Goal: Transaction & Acquisition: Purchase product/service

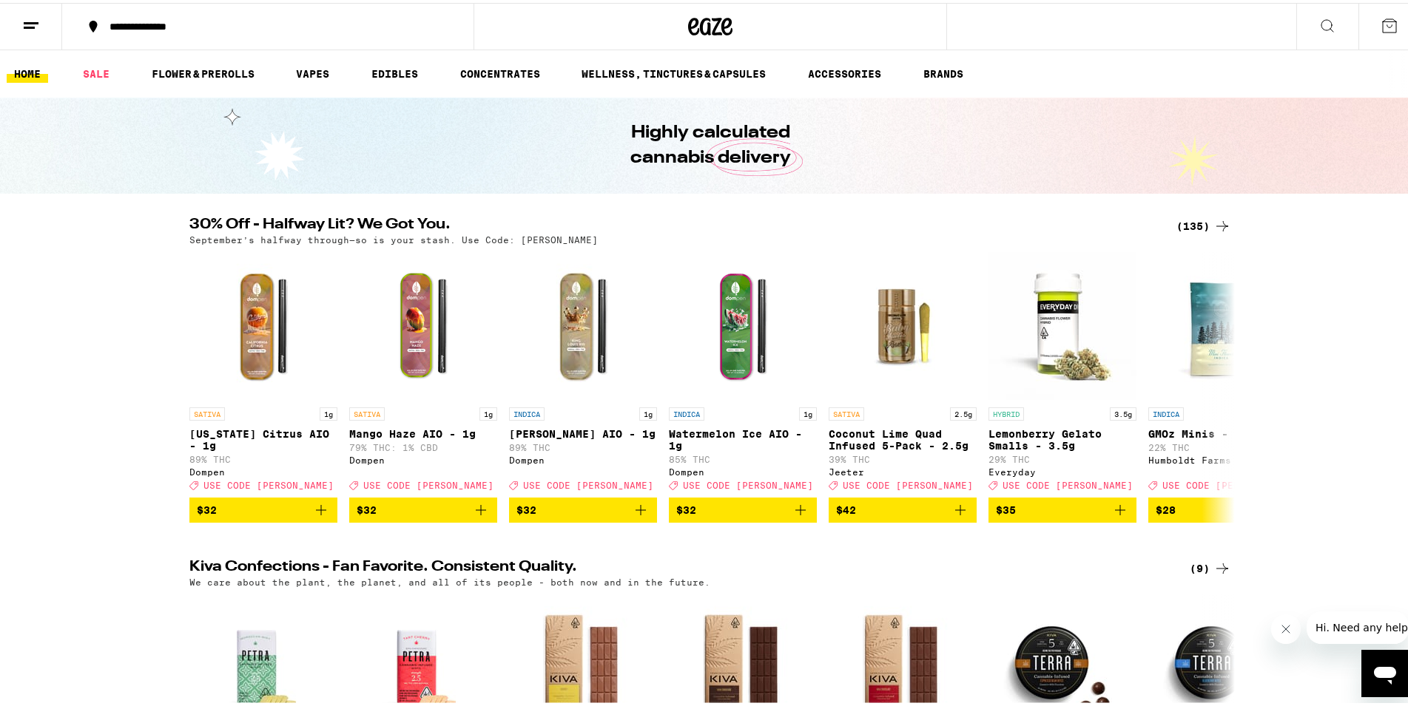
click at [1187, 220] on div "(135)" at bounding box center [1203, 224] width 55 height 18
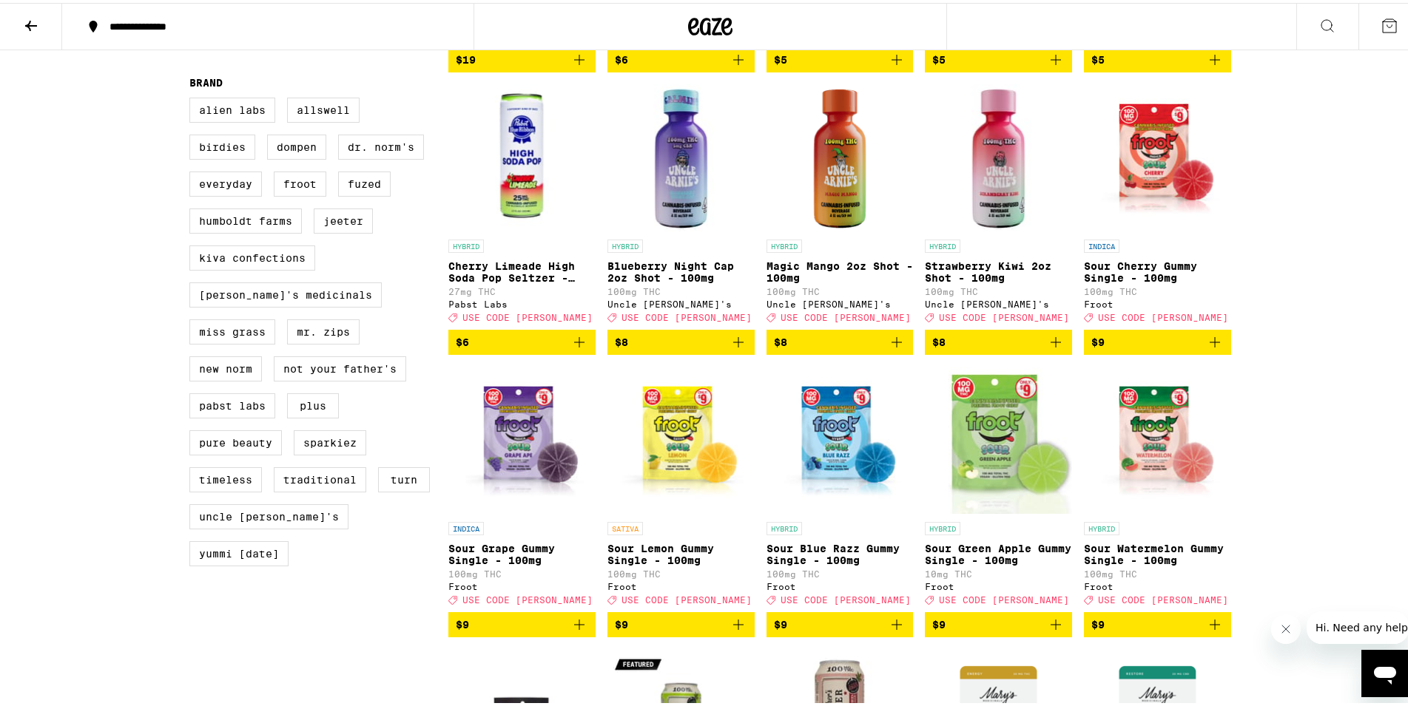
scroll to position [1132, 0]
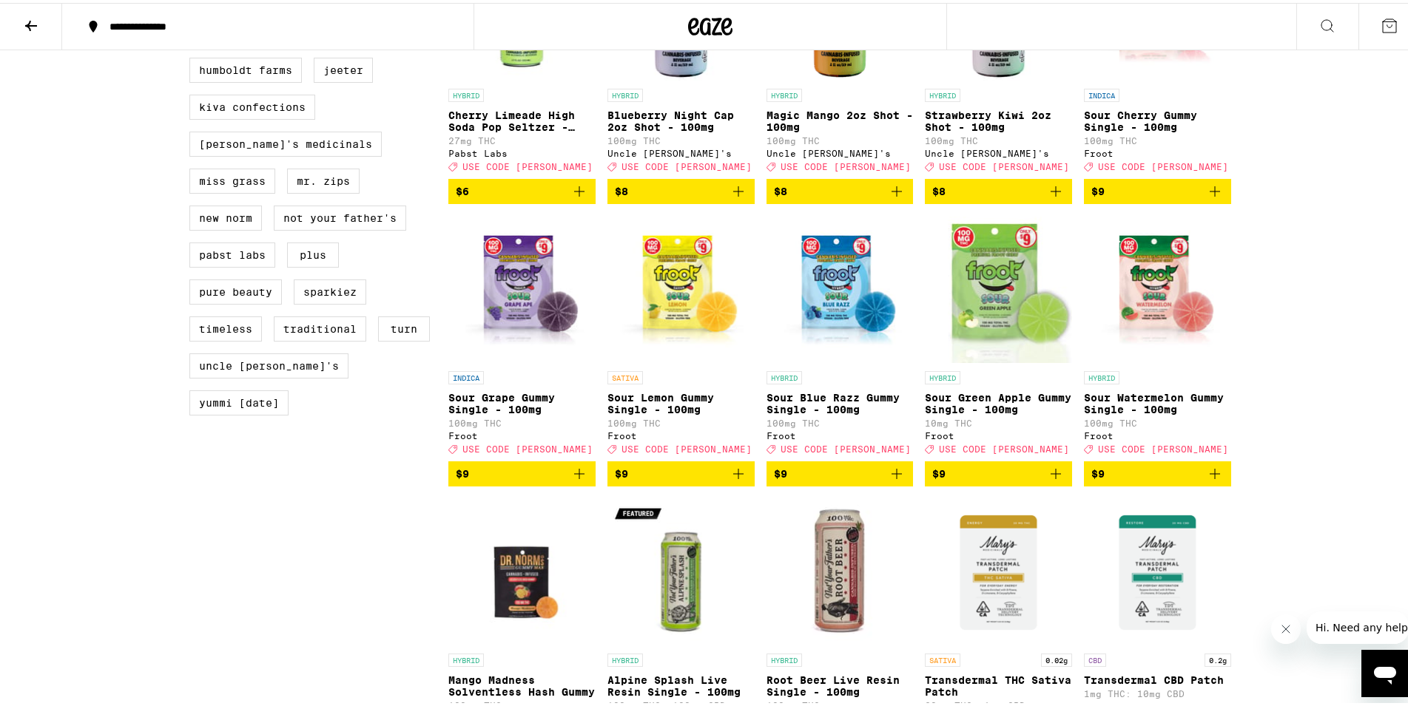
click at [506, 480] on span "$9" at bounding box center [522, 471] width 132 height 18
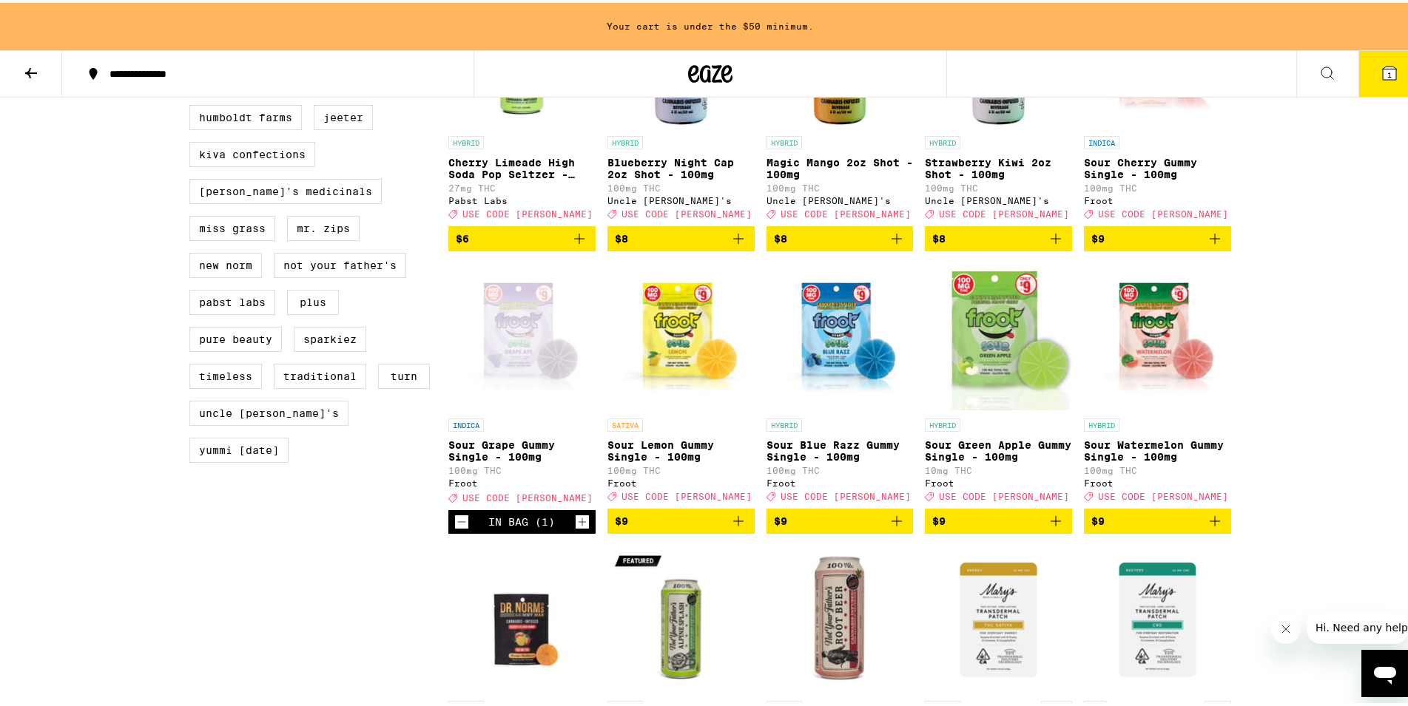
scroll to position [1179, 0]
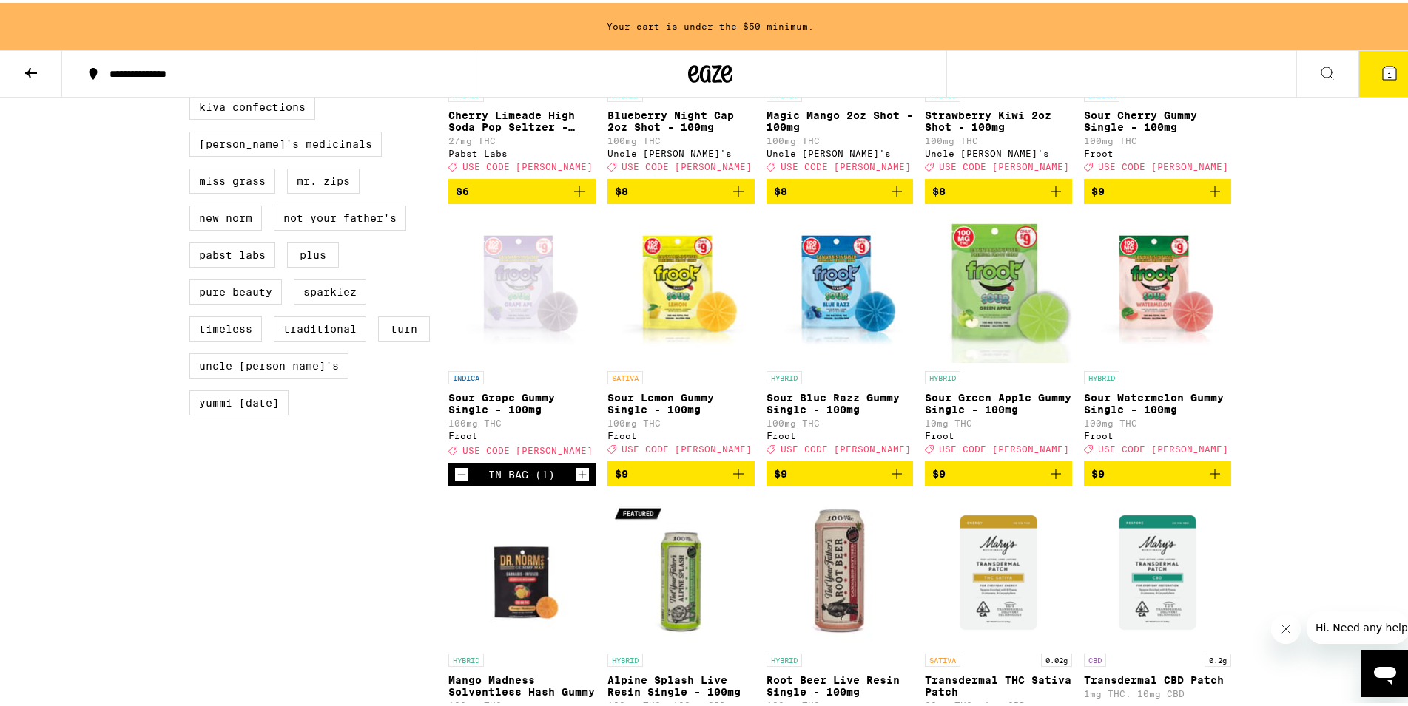
click at [653, 480] on span "$9" at bounding box center [681, 471] width 132 height 18
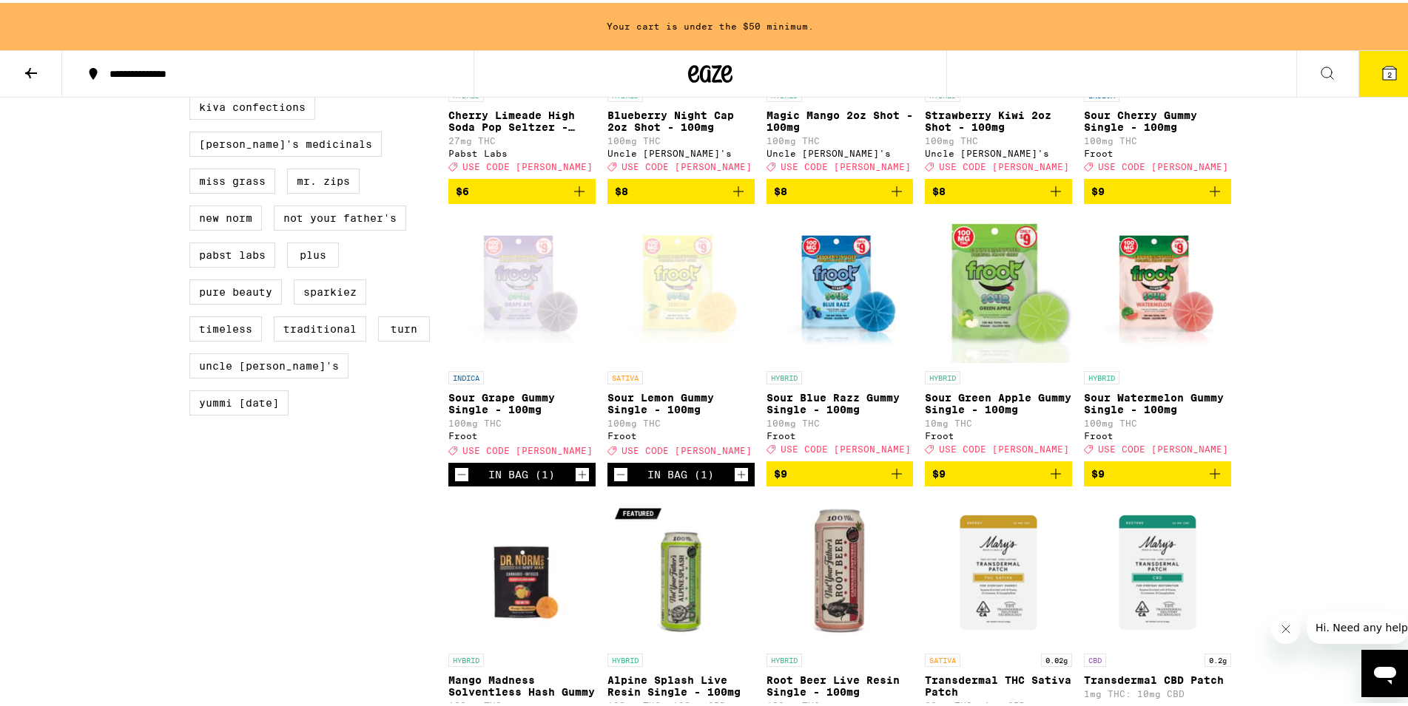
click at [806, 480] on span "$9" at bounding box center [840, 471] width 132 height 18
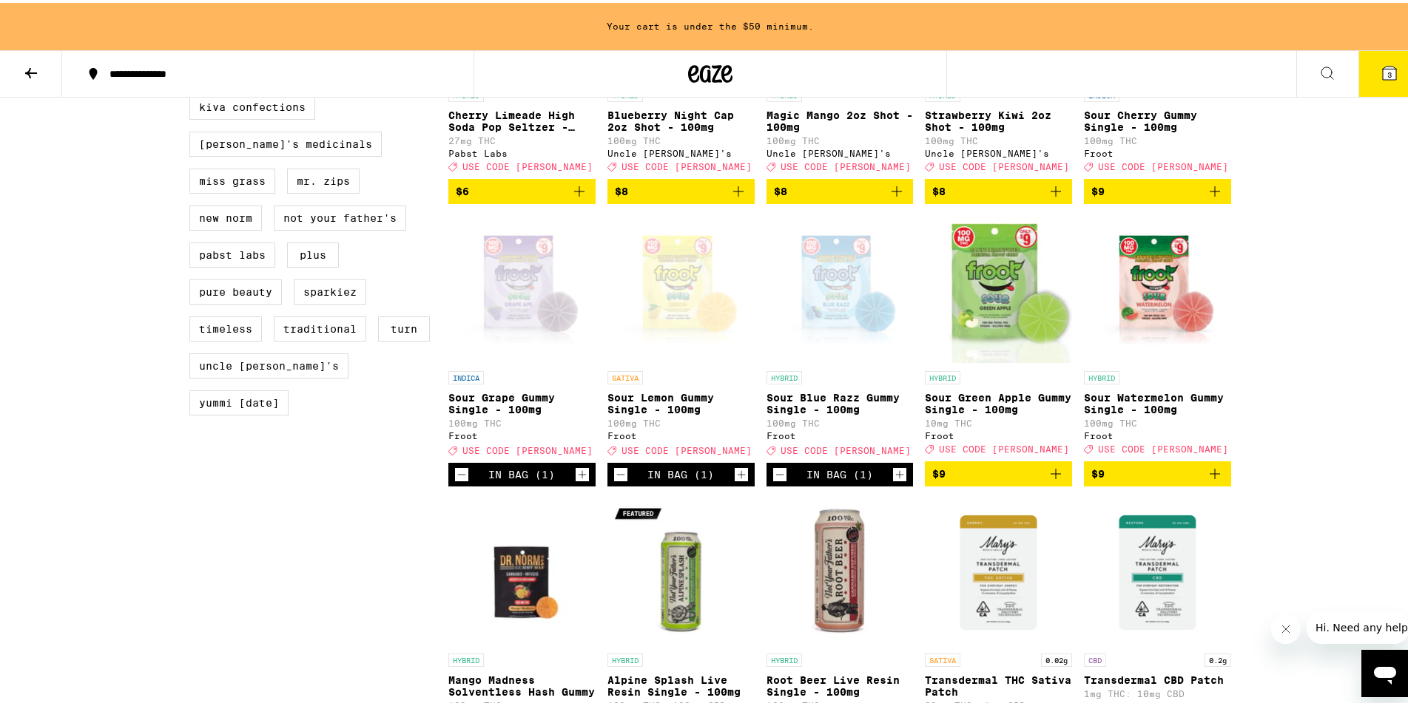
click at [979, 480] on span "$9" at bounding box center [998, 471] width 132 height 18
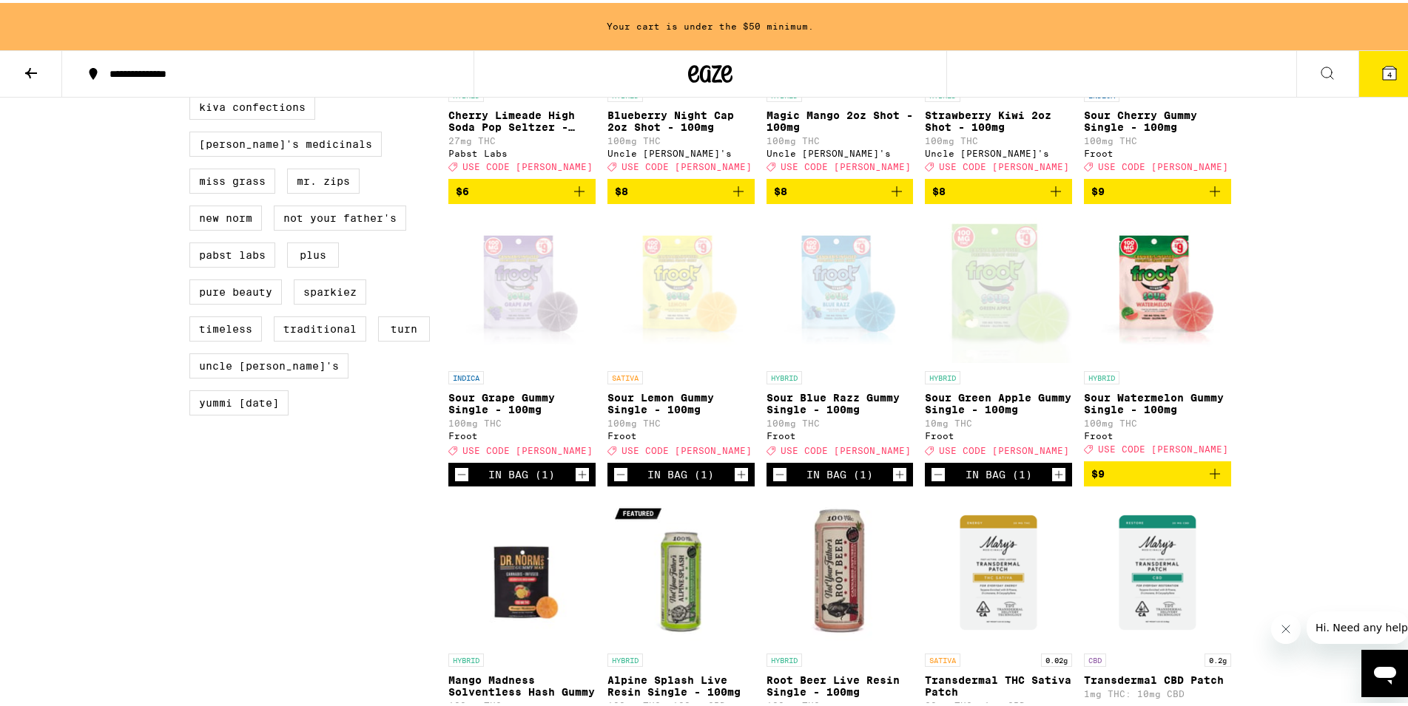
click at [1122, 480] on span "$9" at bounding box center [1157, 471] width 132 height 18
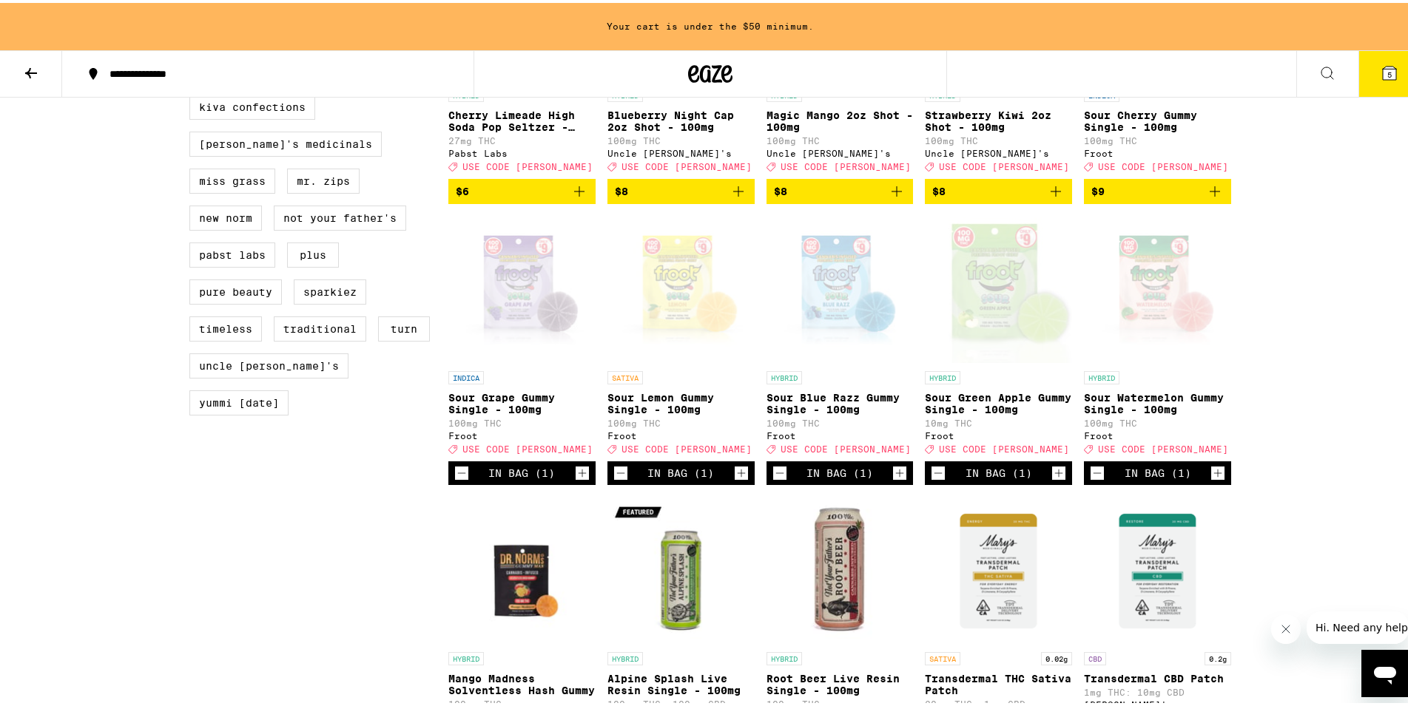
click at [737, 479] on icon "Increment" at bounding box center [741, 471] width 13 height 18
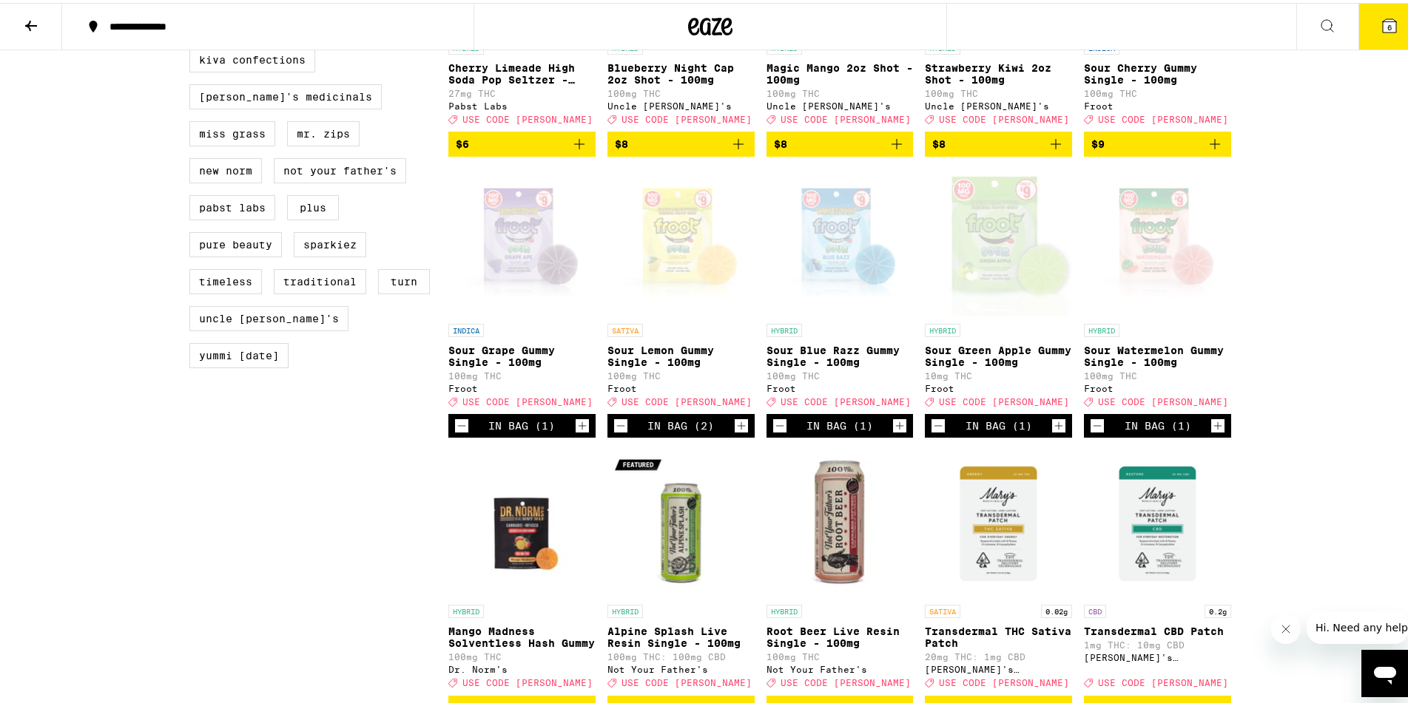
scroll to position [1132, 0]
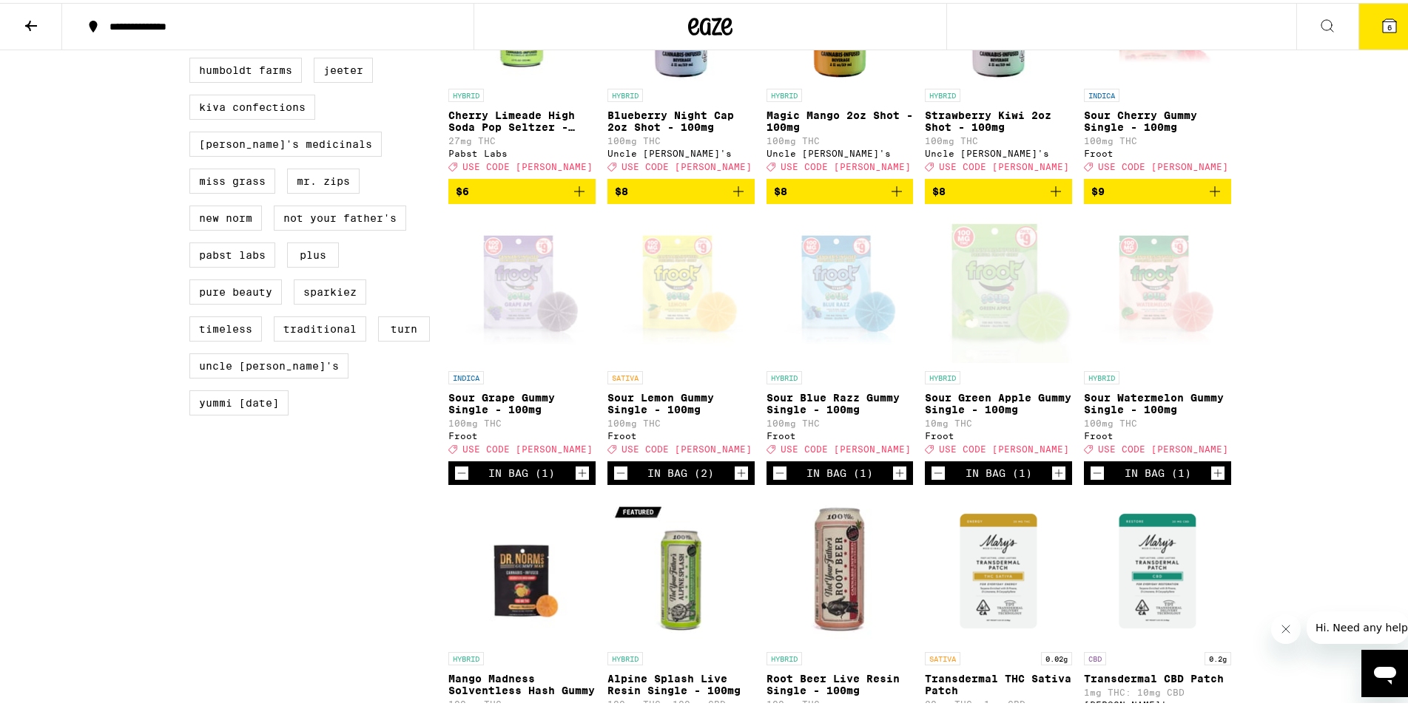
click at [737, 479] on icon "Increment" at bounding box center [741, 471] width 13 height 18
click at [1364, 23] on button "7" at bounding box center [1389, 24] width 62 height 46
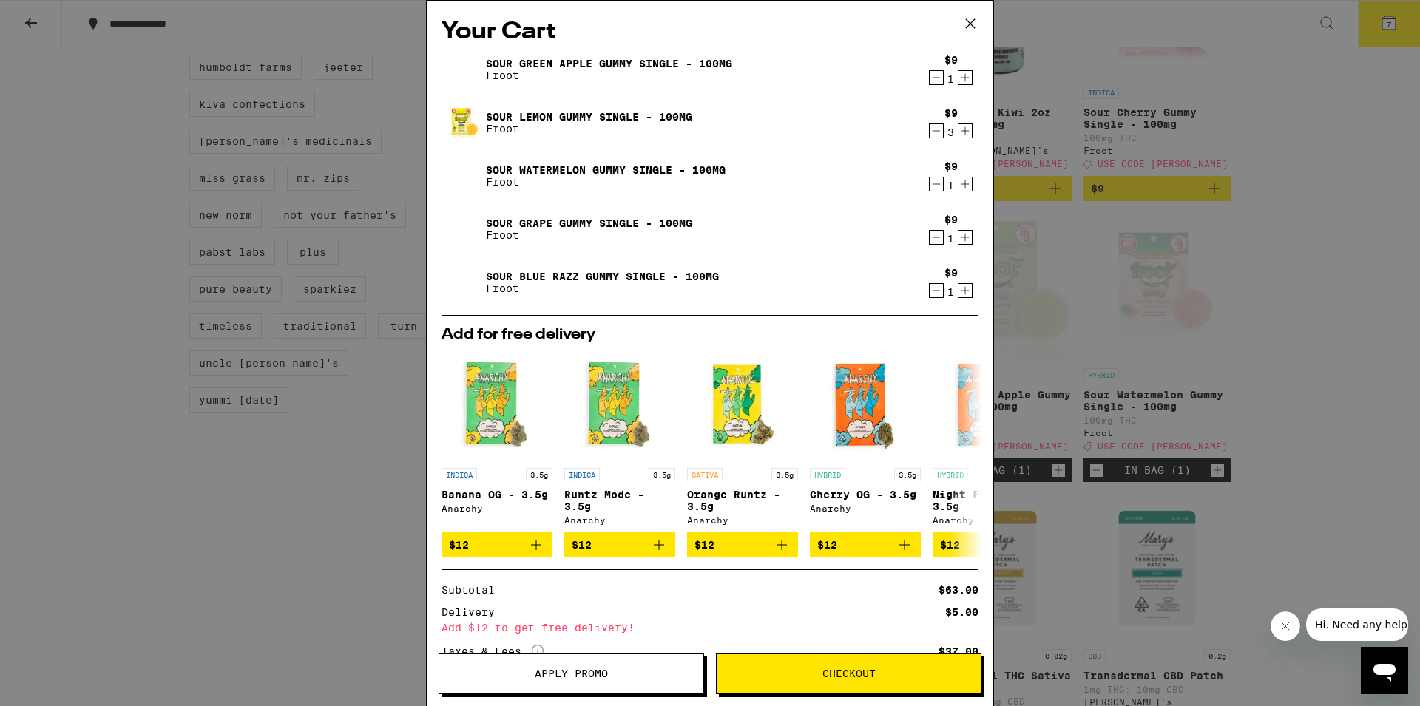
click at [594, 663] on button "Apply Promo" at bounding box center [572, 673] width 266 height 41
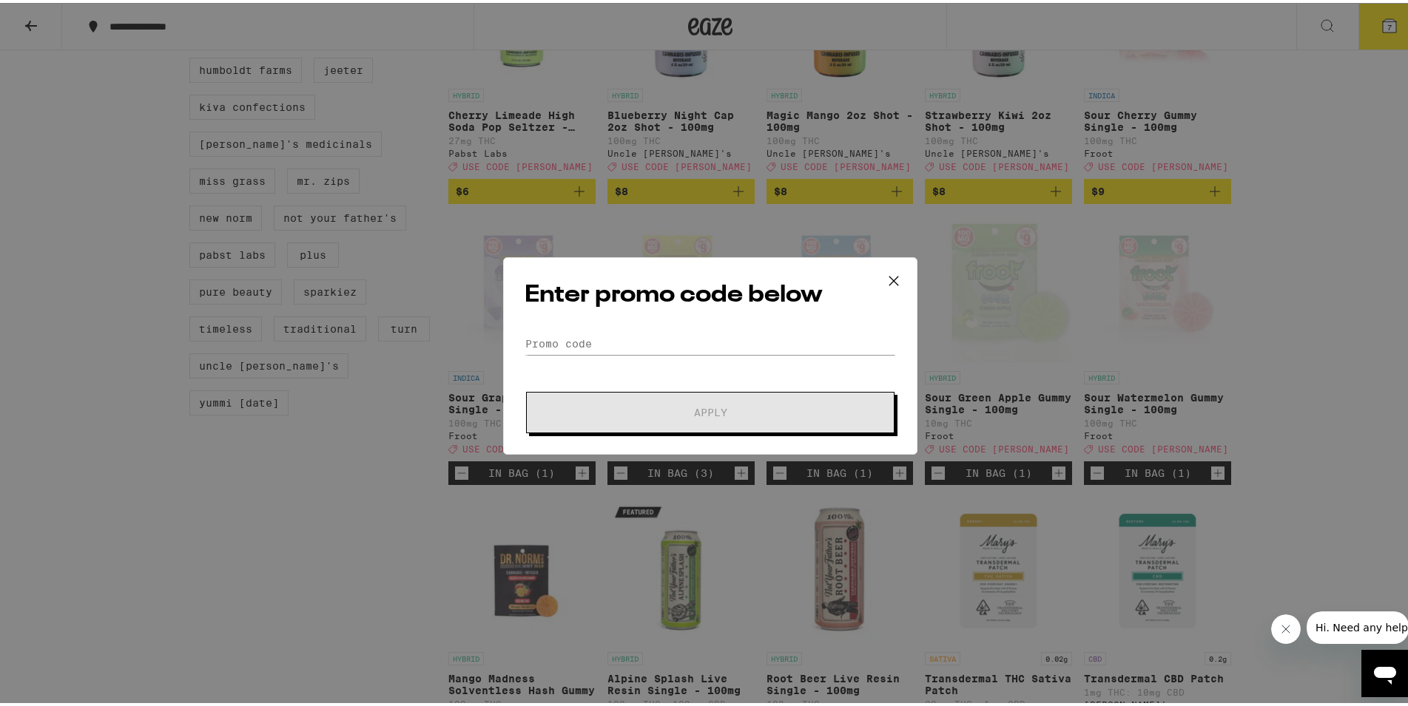
click at [599, 328] on div "Enter promo code below Promo Code Apply" at bounding box center [710, 352] width 414 height 197
click at [591, 347] on input "Promo Code" at bounding box center [709, 341] width 371 height 22
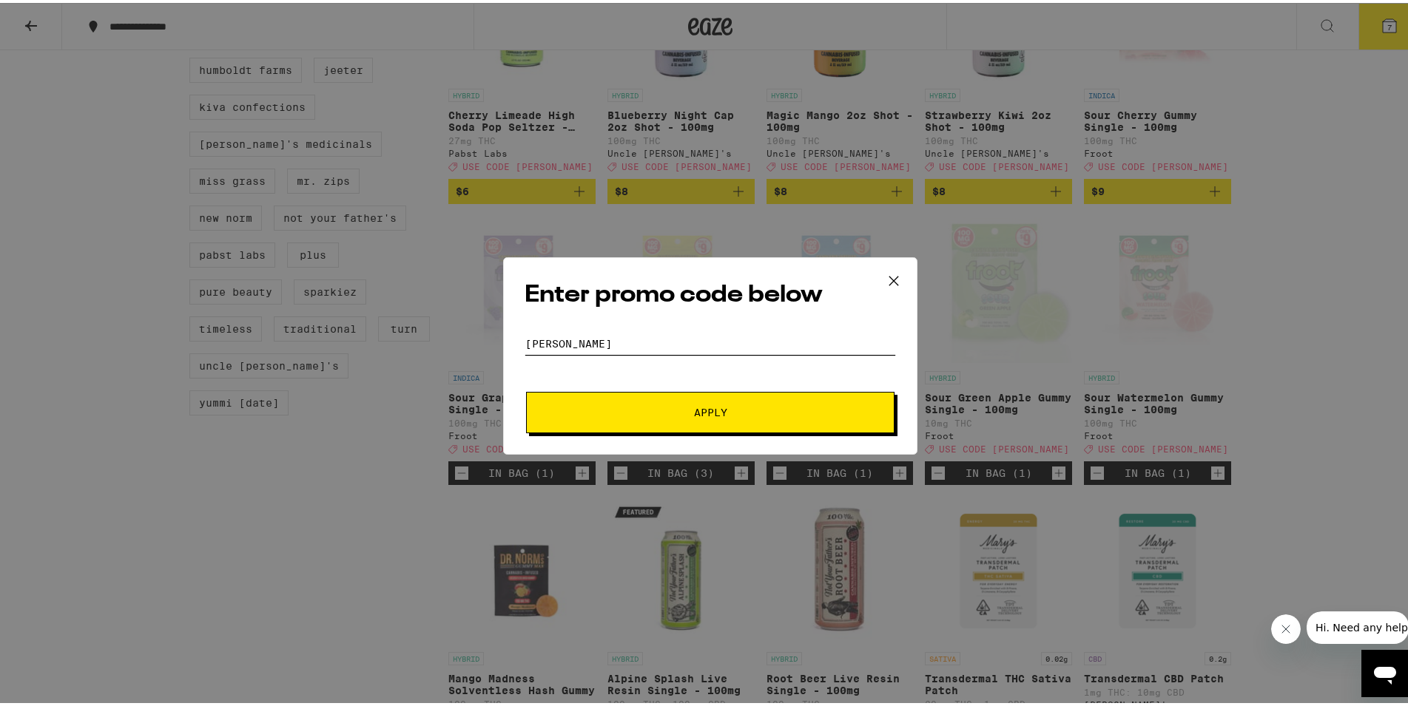
type input "[PERSON_NAME]"
click at [526, 389] on button "Apply" at bounding box center [710, 409] width 368 height 41
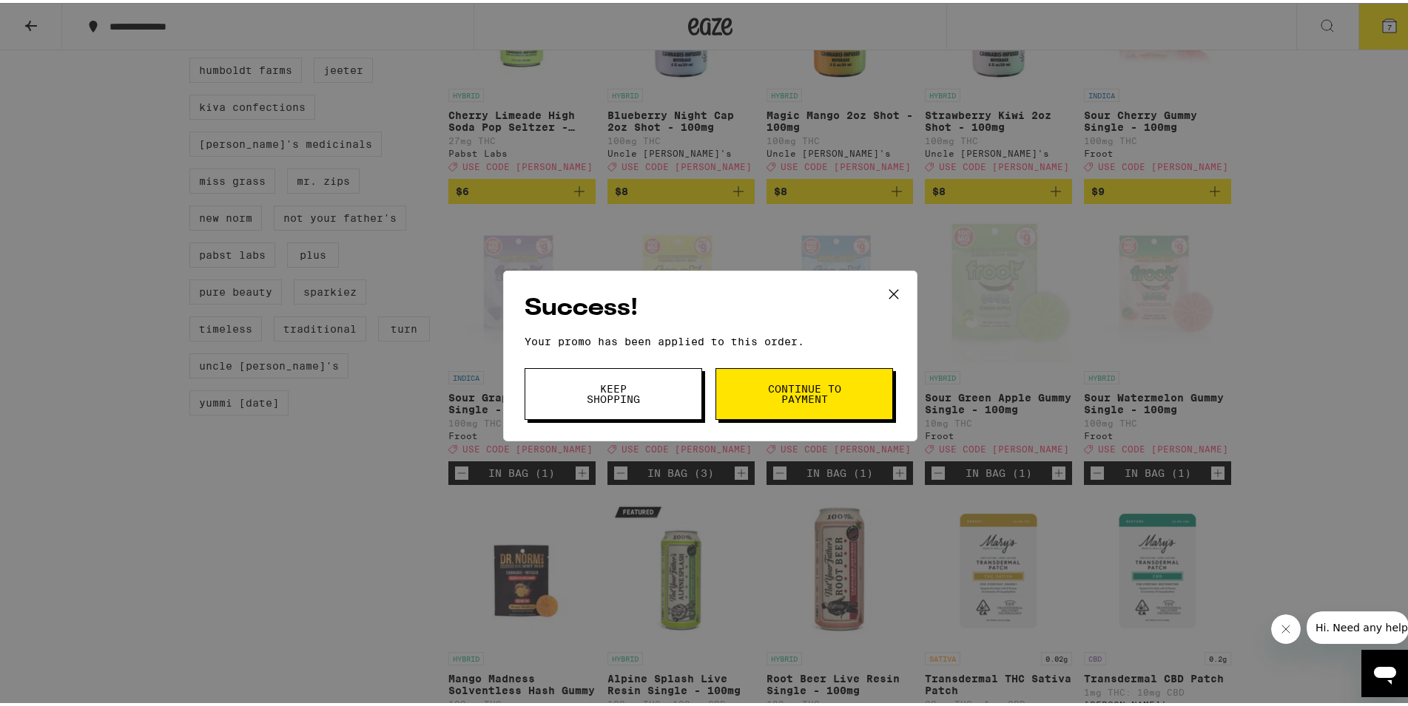
click at [757, 390] on button "Continue to payment" at bounding box center [804, 391] width 178 height 52
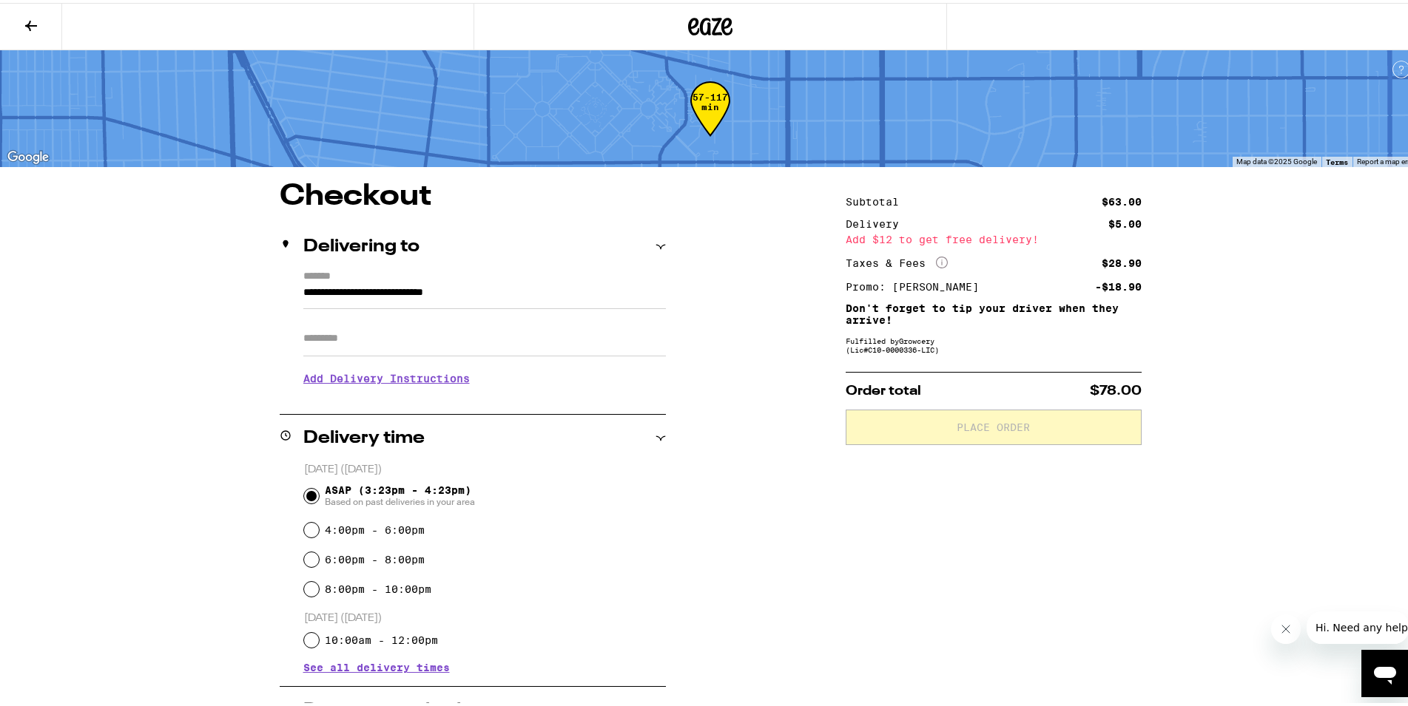
scroll to position [226, 0]
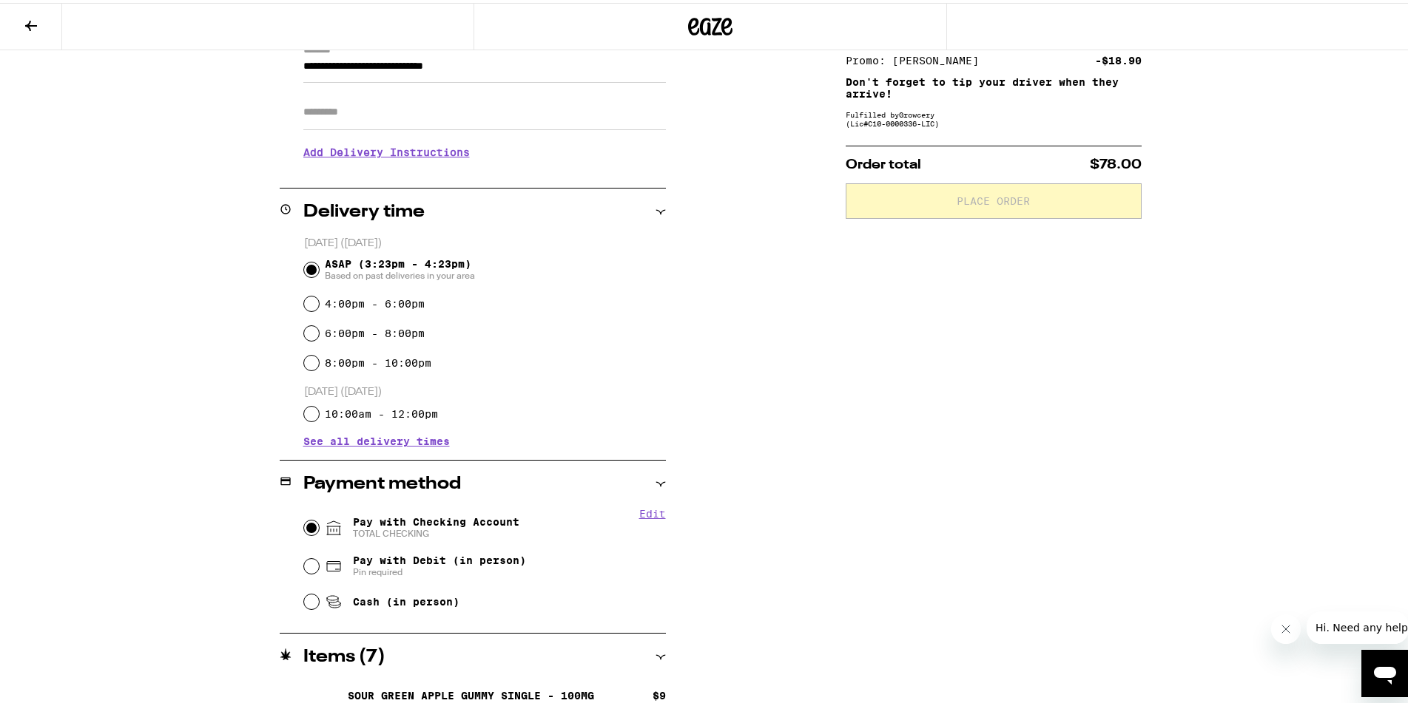
click at [304, 526] on input "Pay with Checking Account TOTAL CHECKING" at bounding box center [311, 525] width 15 height 15
radio input "true"
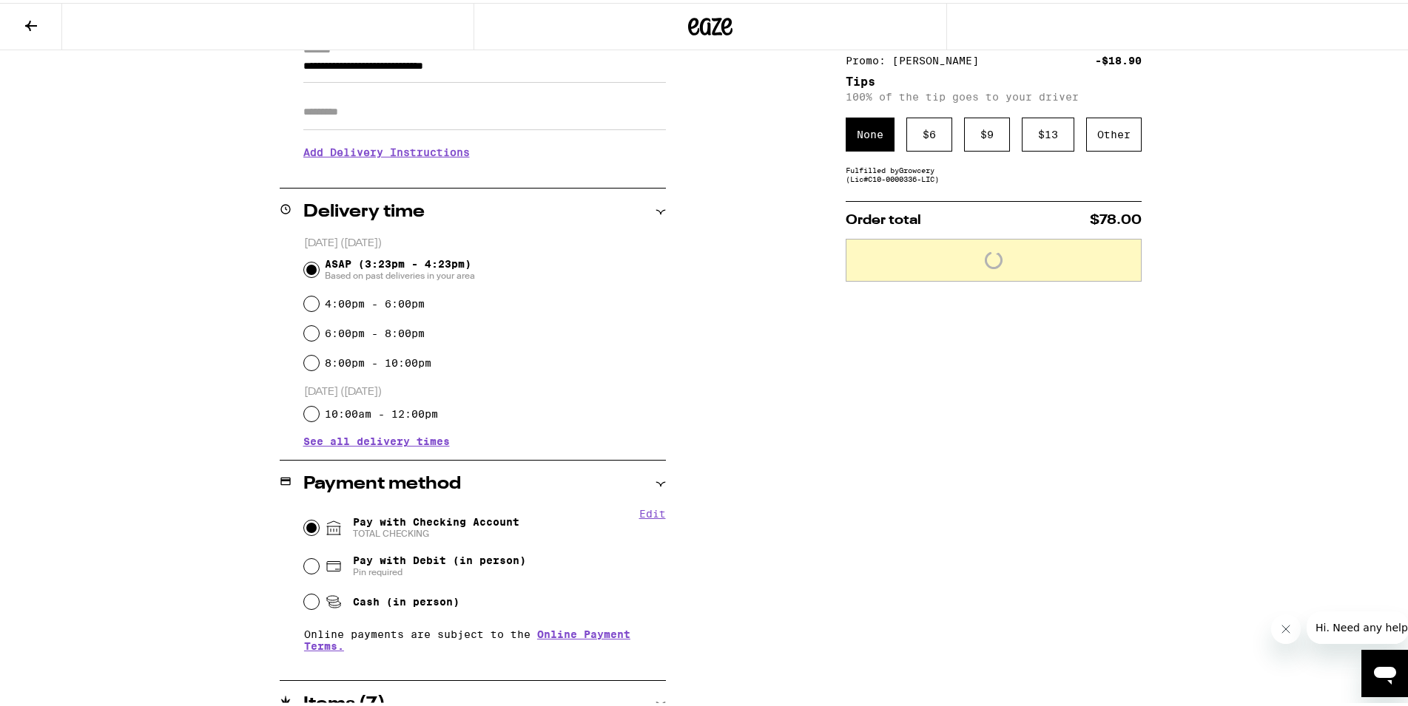
scroll to position [0, 0]
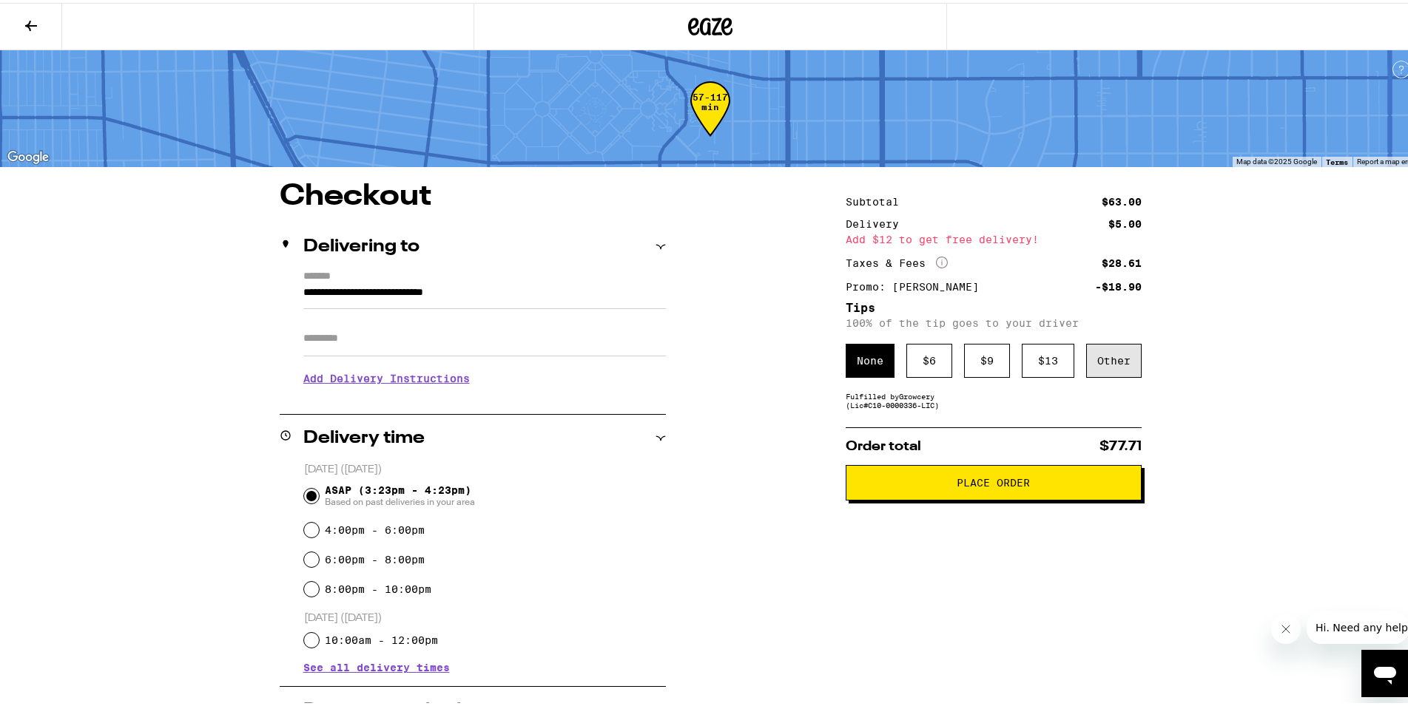
click at [1113, 369] on div "Other" at bounding box center [1113, 358] width 55 height 34
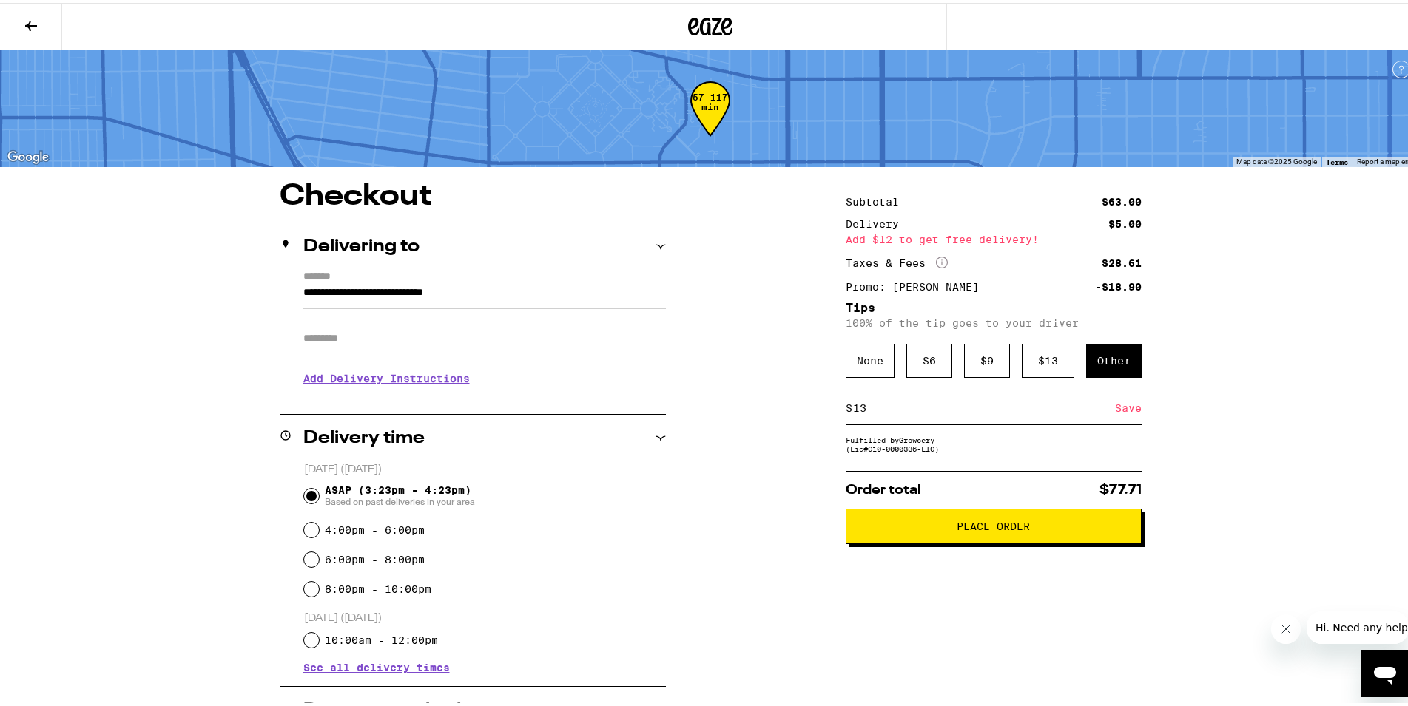
type input "13"
click at [1118, 410] on div "Save" at bounding box center [1128, 405] width 27 height 33
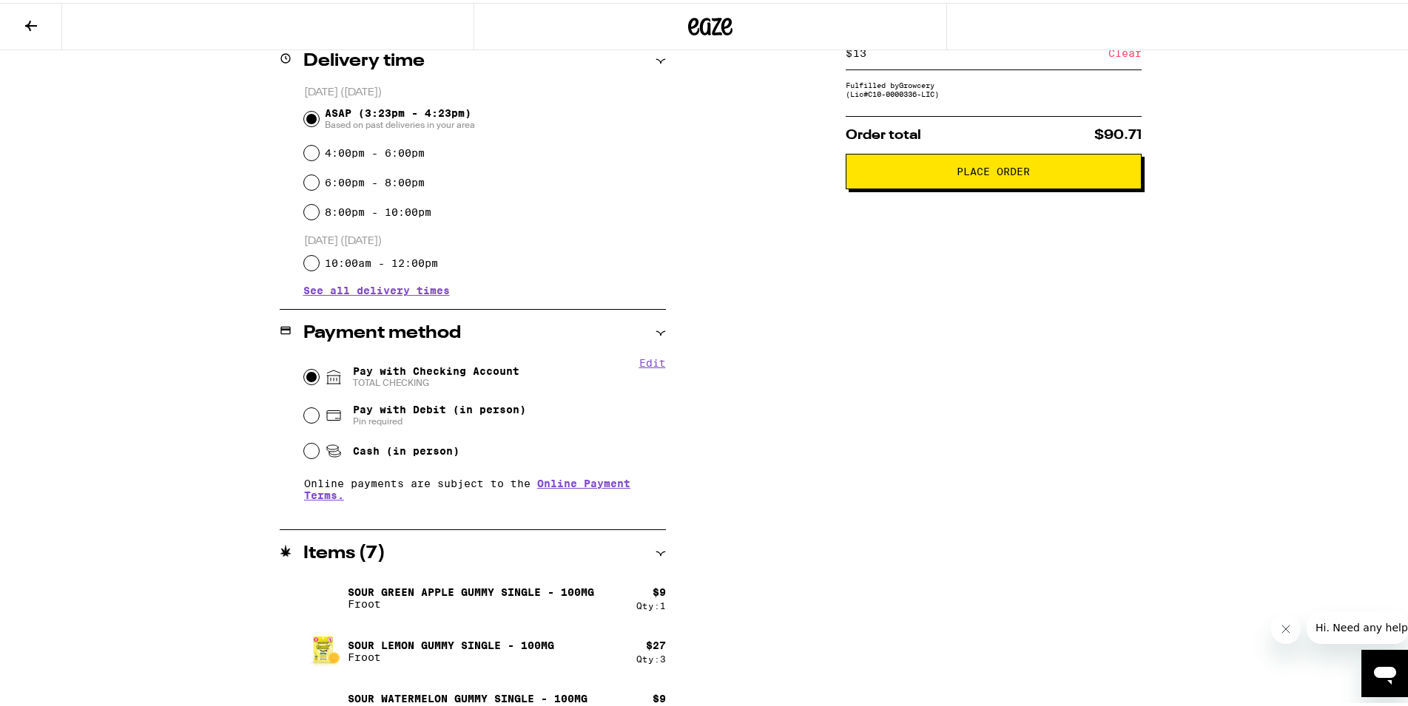
scroll to position [513, 0]
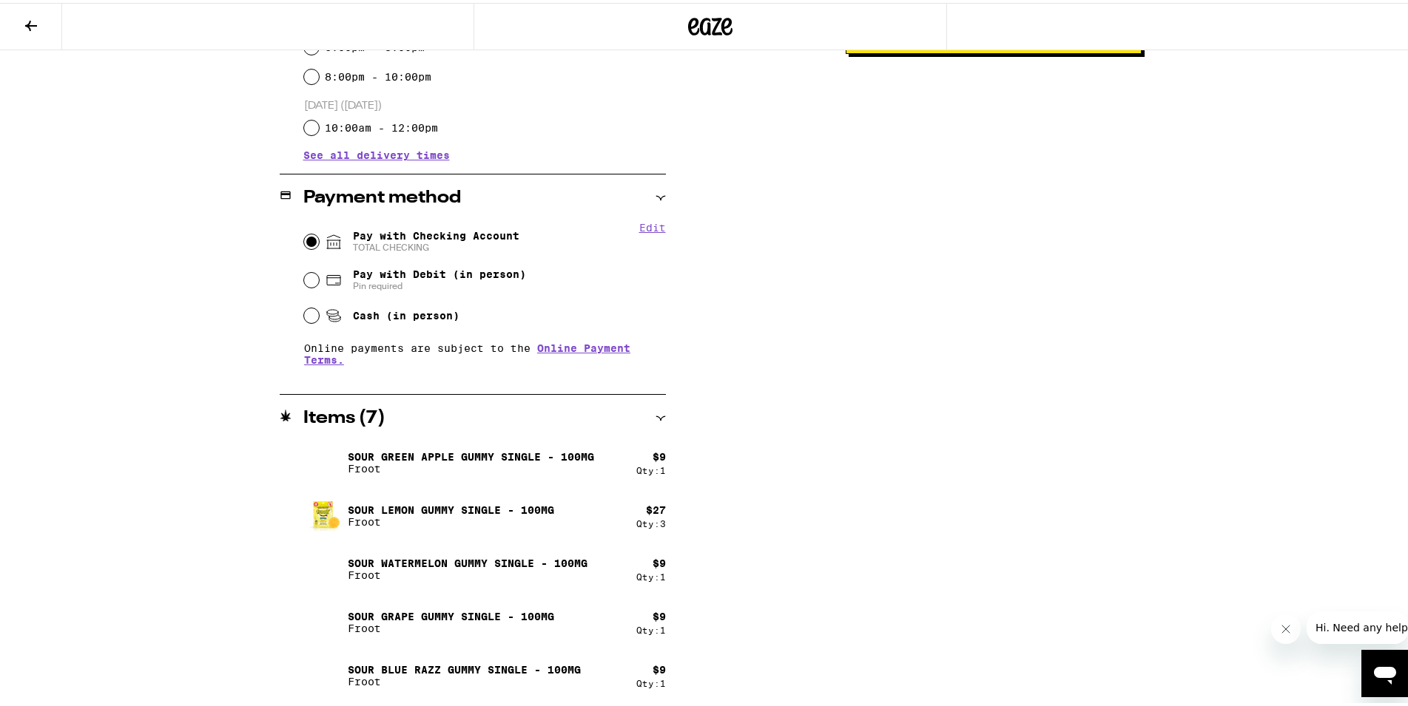
click at [655, 414] on icon at bounding box center [660, 416] width 10 height 10
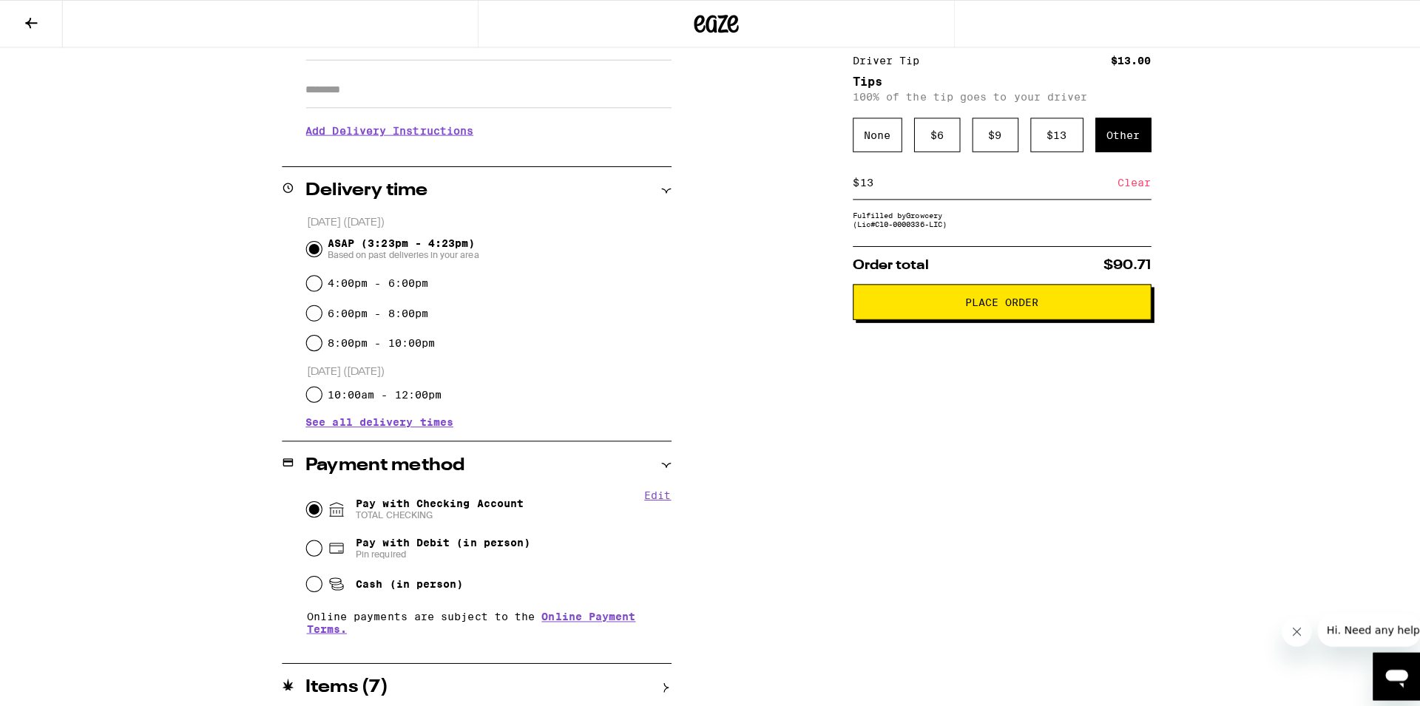
scroll to position [0, 0]
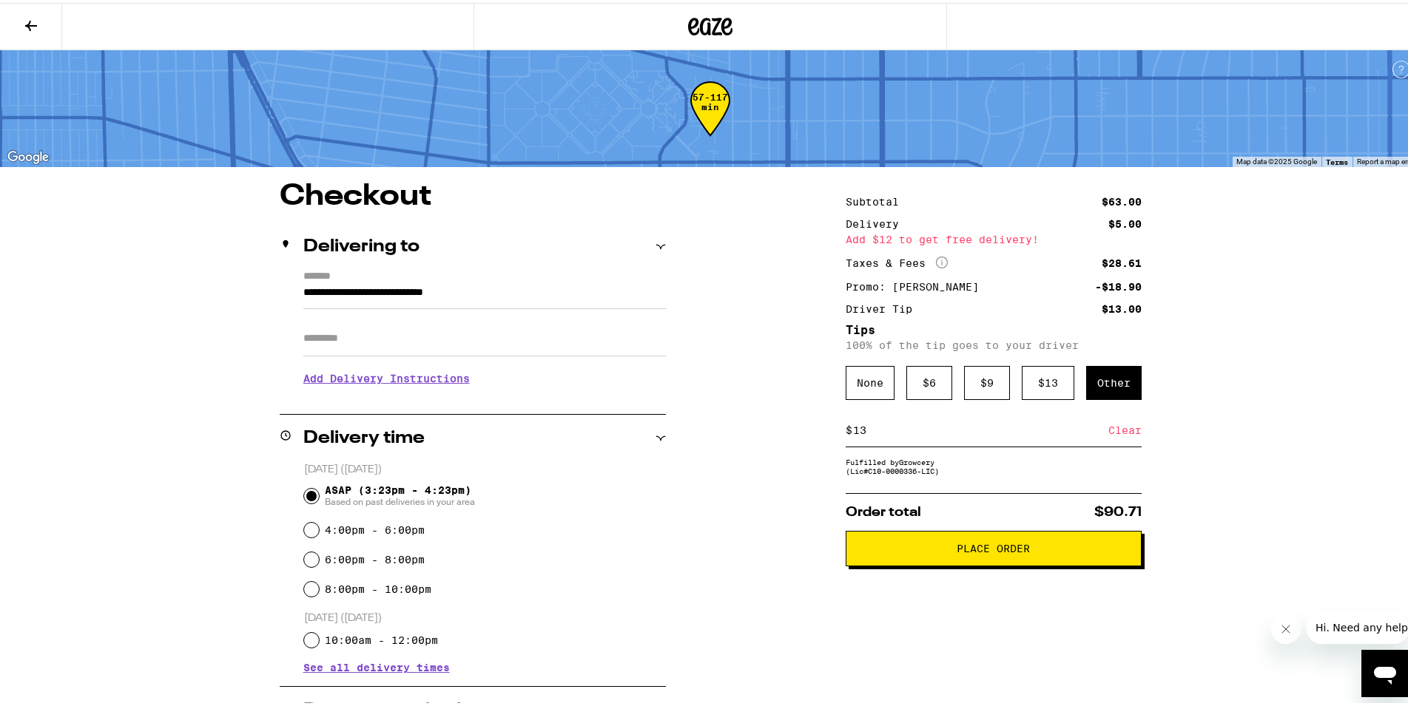
click at [30, 26] on icon at bounding box center [31, 23] width 12 height 10
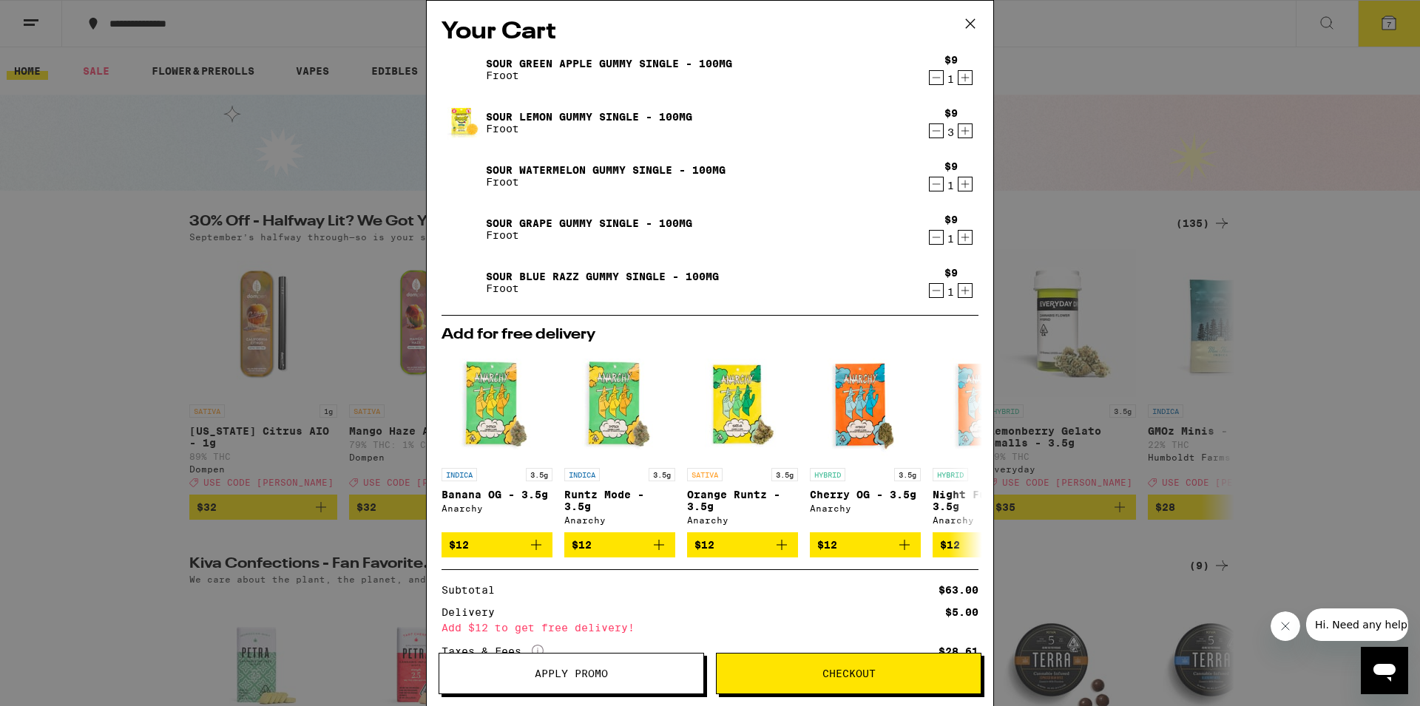
click at [959, 131] on icon "Increment" at bounding box center [965, 131] width 13 height 18
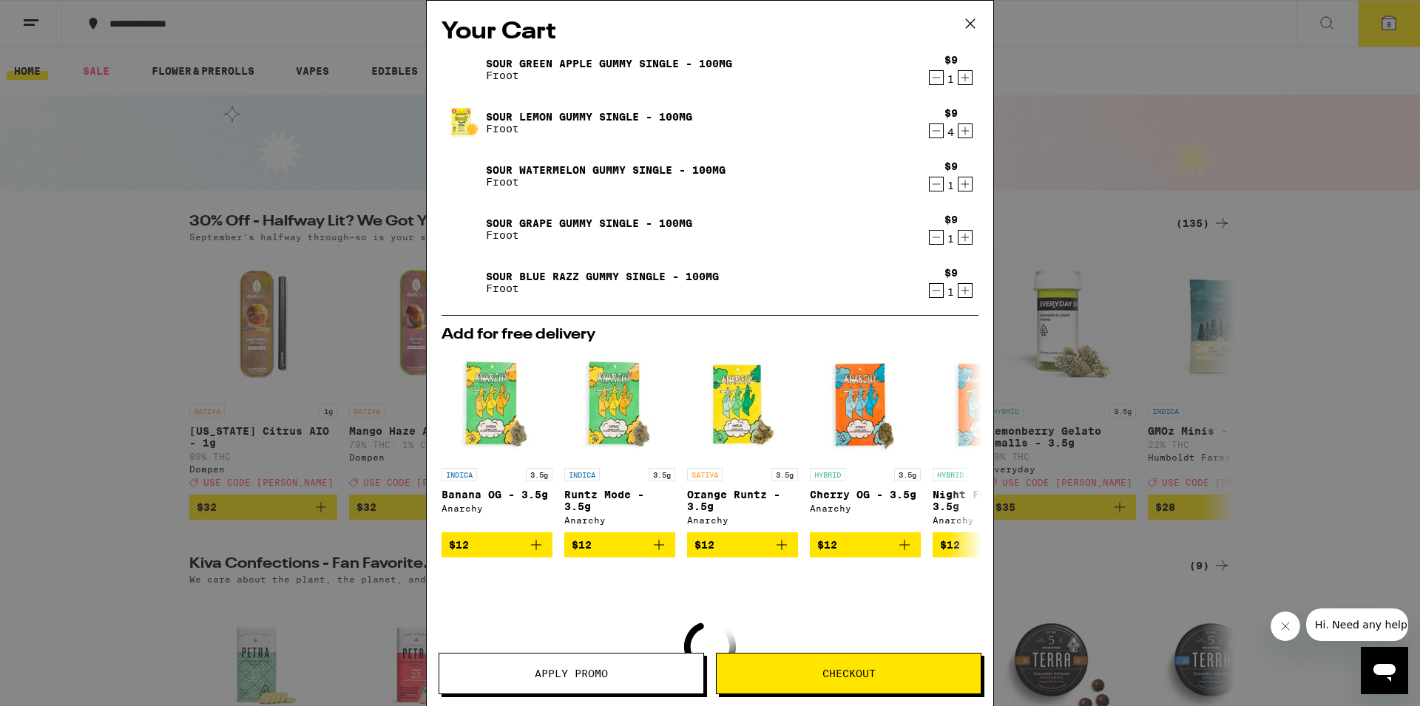
click at [933, 131] on icon "Decrement" at bounding box center [937, 131] width 8 height 0
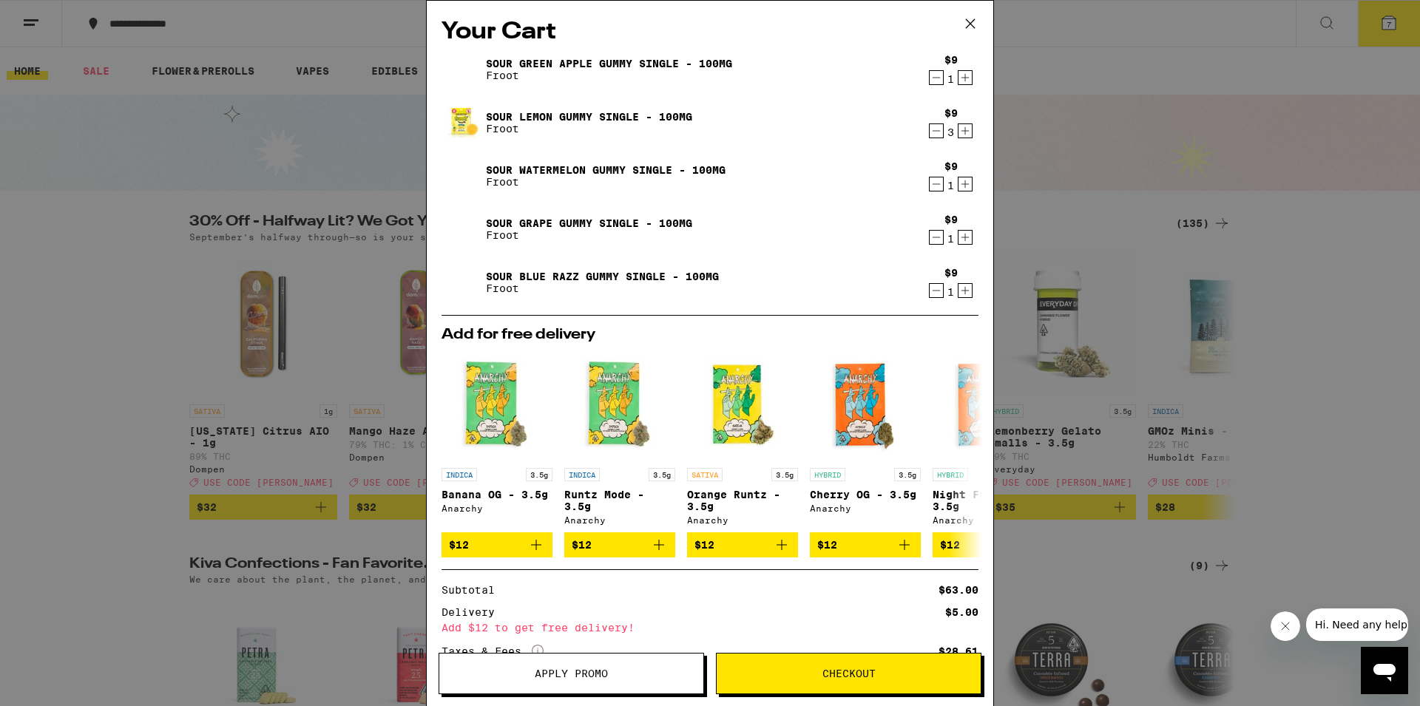
click at [959, 240] on icon "Increment" at bounding box center [965, 238] width 13 height 18
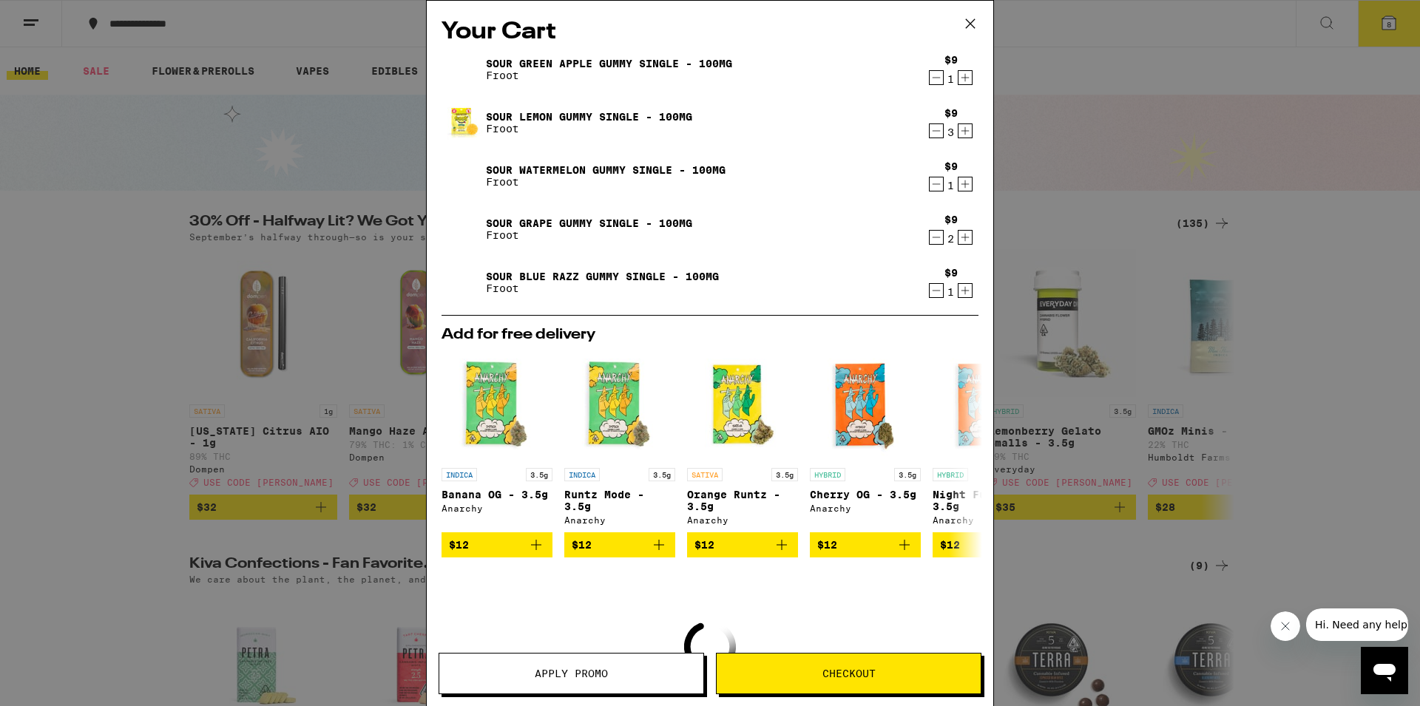
click at [959, 287] on icon "Increment" at bounding box center [965, 291] width 13 height 18
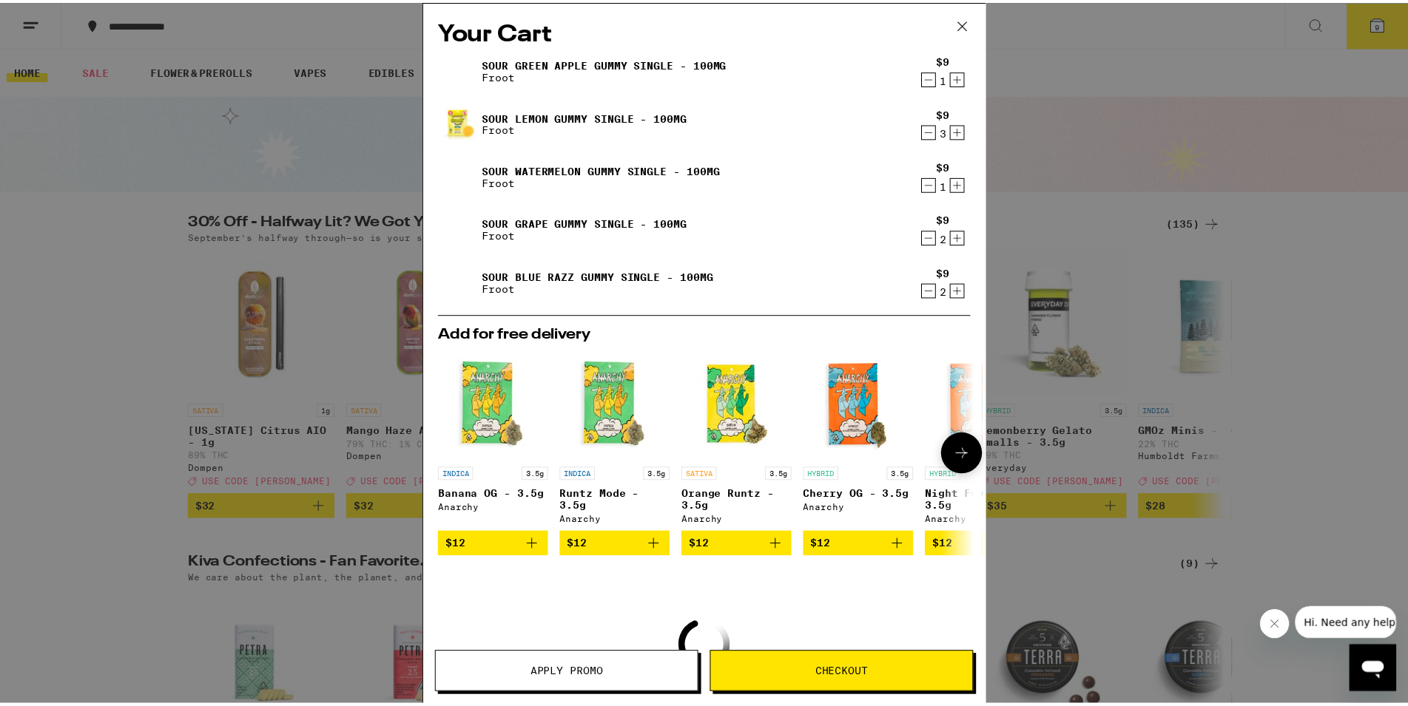
scroll to position [175, 0]
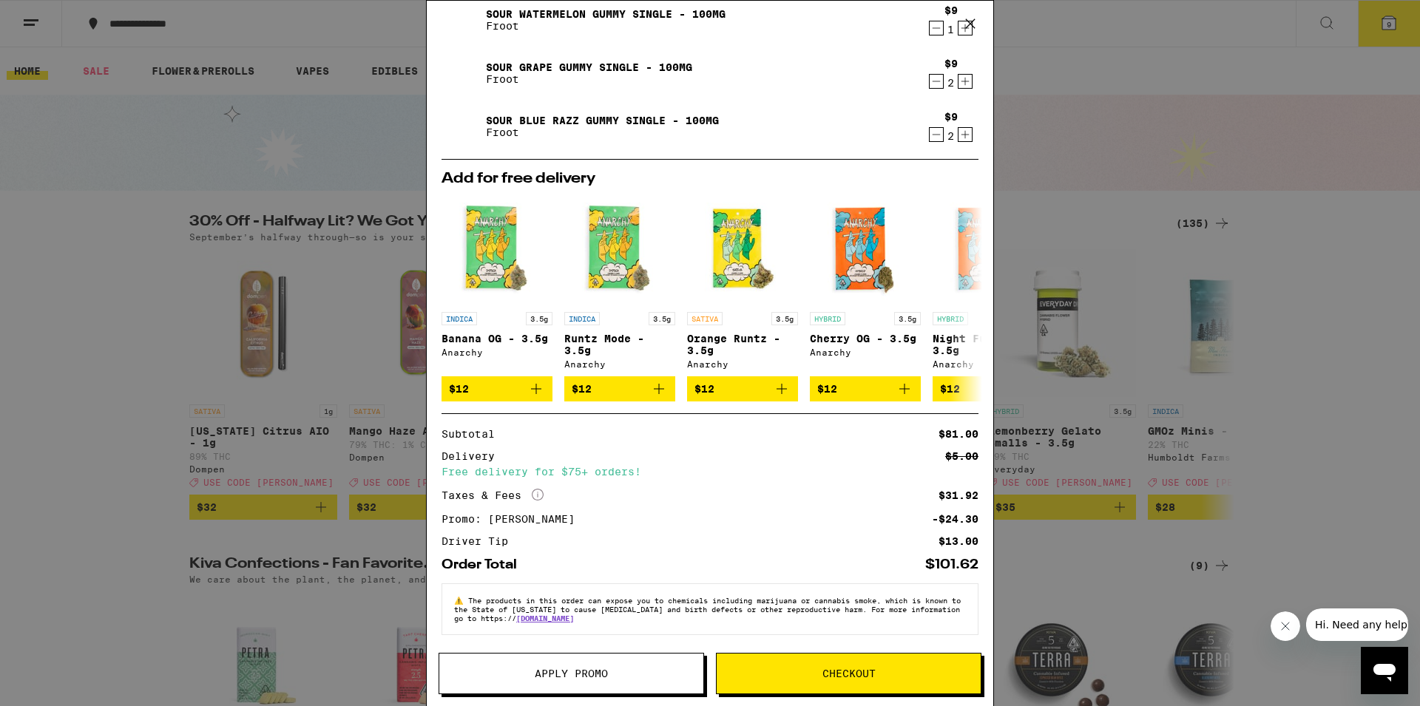
click at [845, 681] on button "Checkout" at bounding box center [849, 673] width 266 height 41
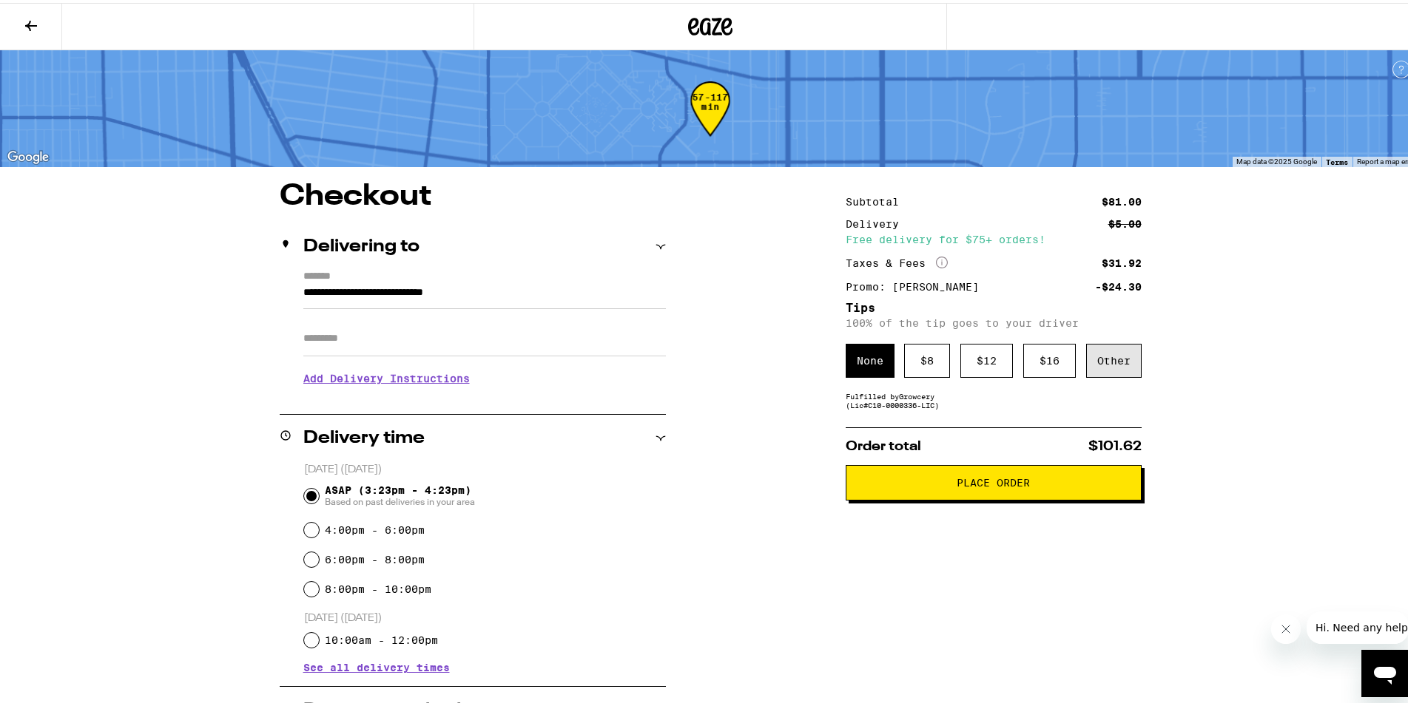
click at [1115, 374] on div "Other" at bounding box center [1113, 358] width 55 height 34
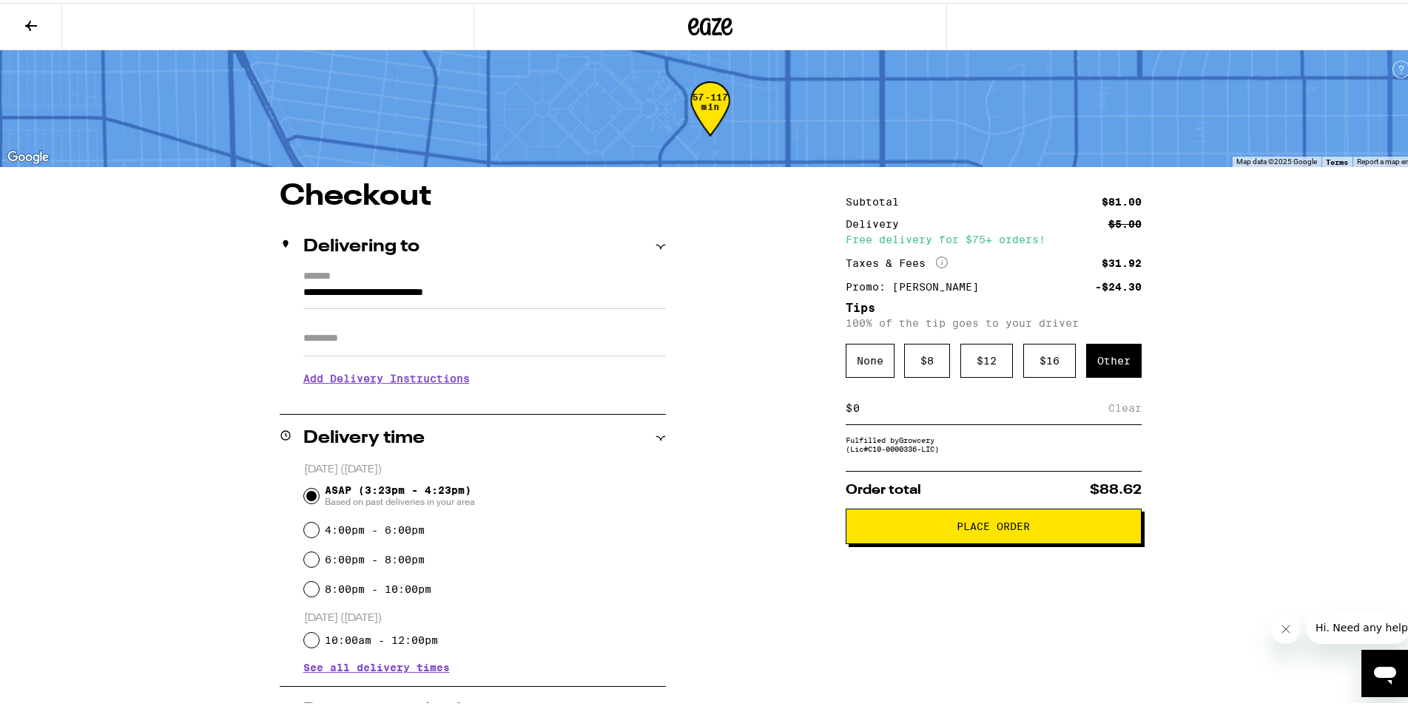
click at [970, 412] on input at bounding box center [980, 405] width 256 height 13
type input "10"
click at [1119, 411] on div "Save" at bounding box center [1128, 405] width 27 height 33
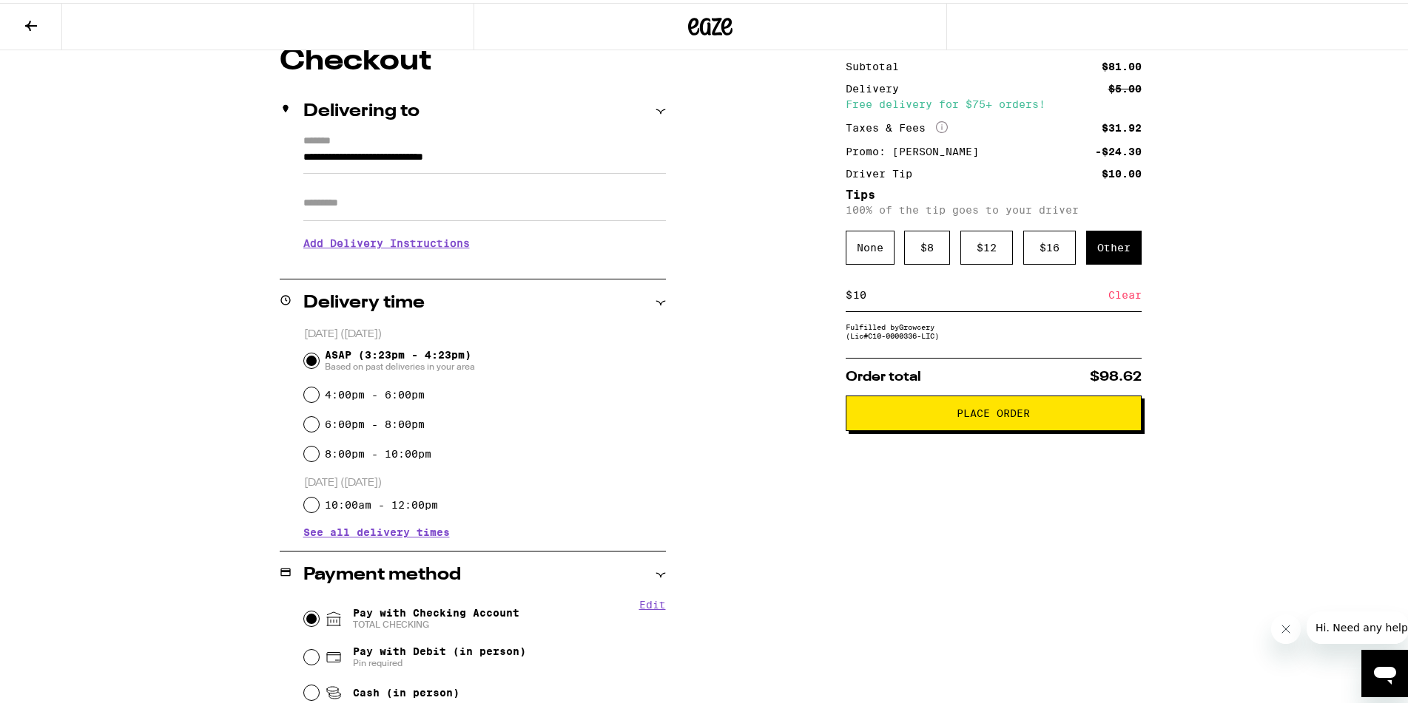
scroll to position [60, 0]
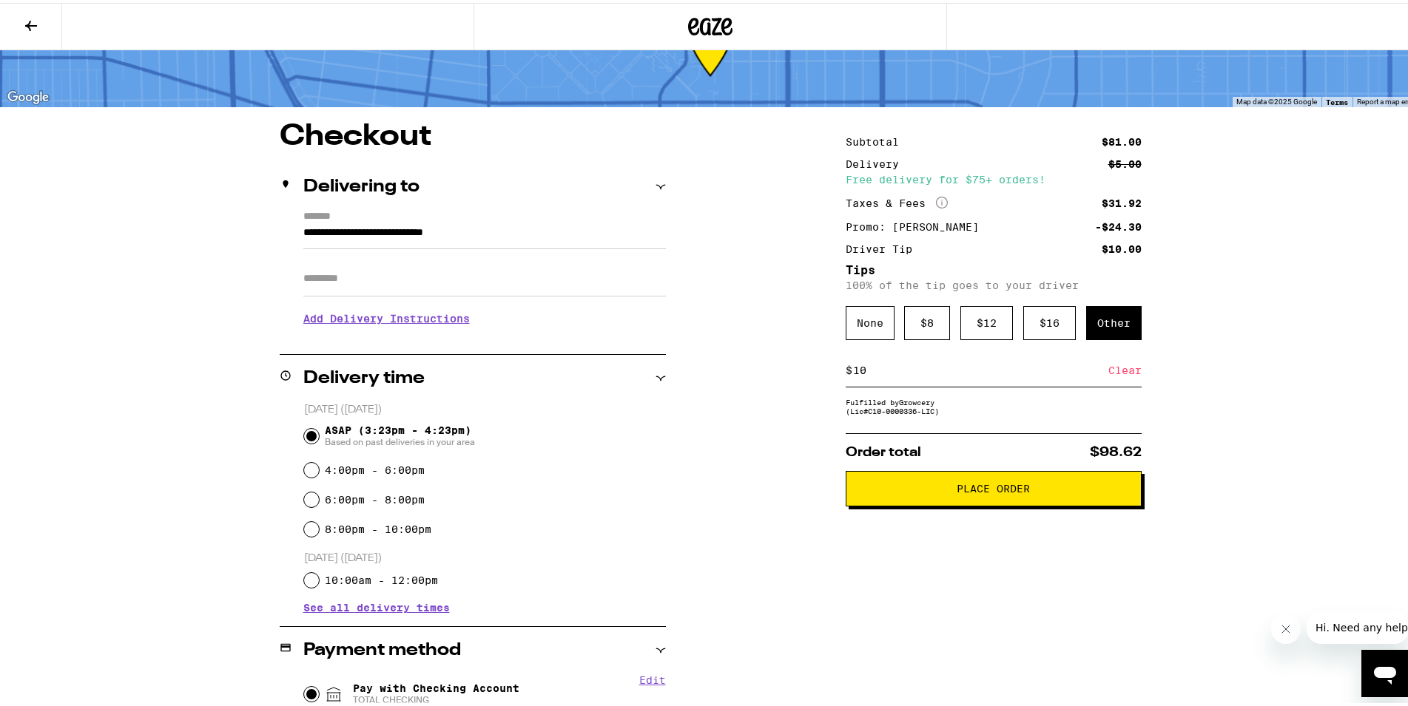
click at [1007, 491] on span "Place Order" at bounding box center [992, 486] width 73 height 10
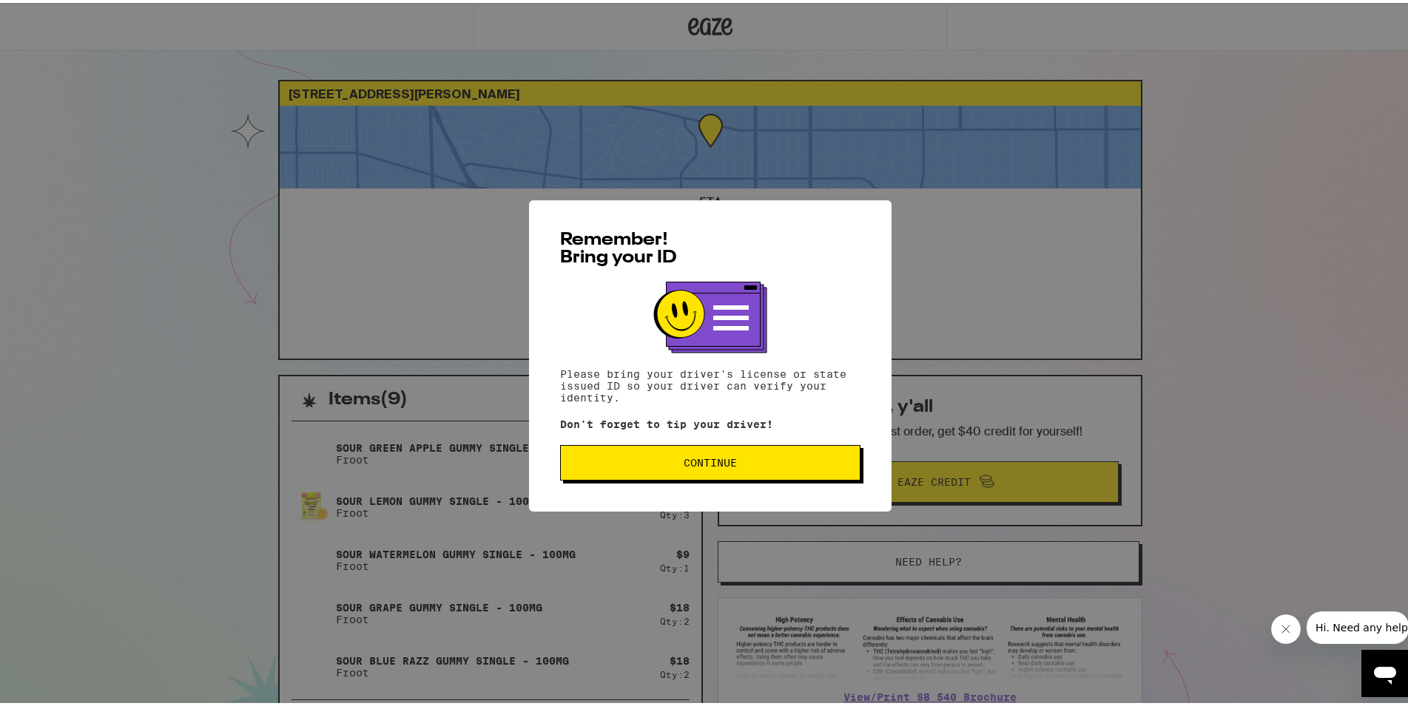
click at [744, 454] on button "Continue" at bounding box center [710, 460] width 300 height 36
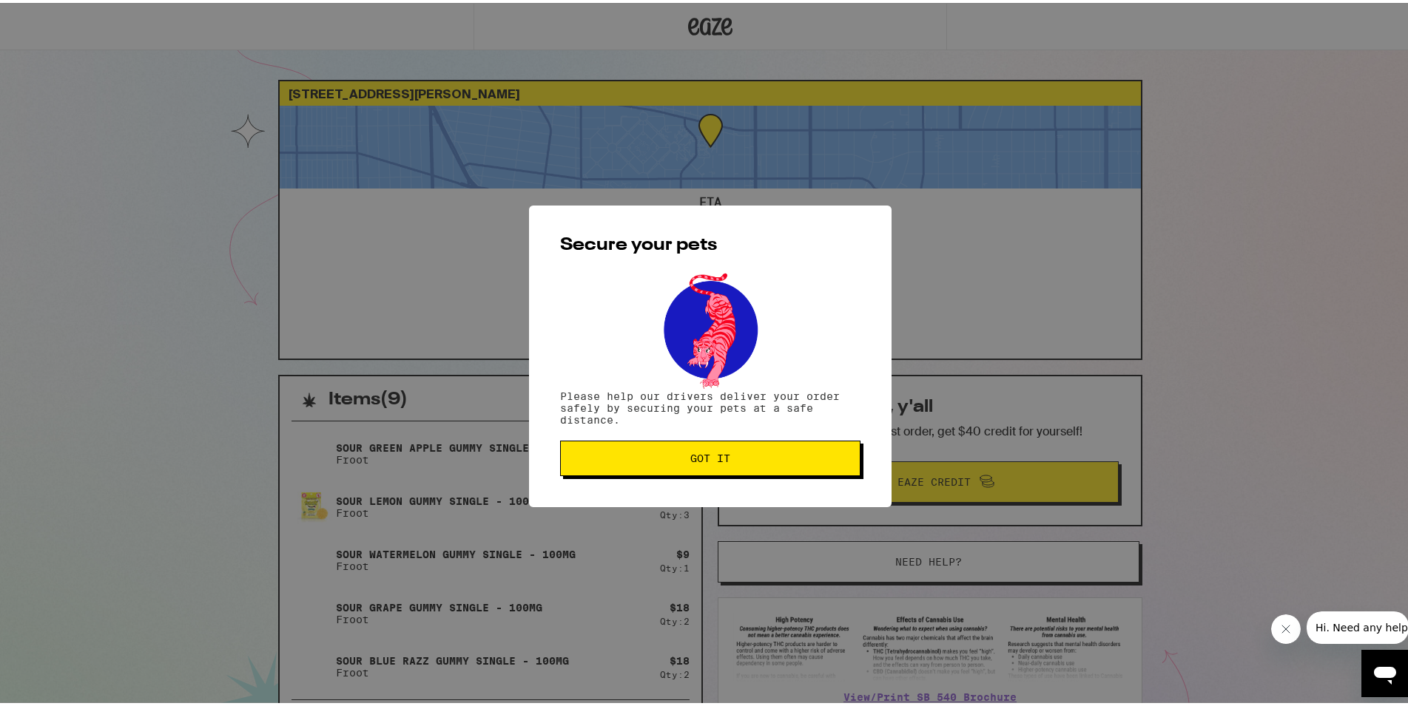
drag, startPoint x: 598, startPoint y: 449, endPoint x: 405, endPoint y: 326, distance: 228.2
click at [598, 449] on button "Got it" at bounding box center [710, 456] width 300 height 36
